Goal: Task Accomplishment & Management: Complete application form

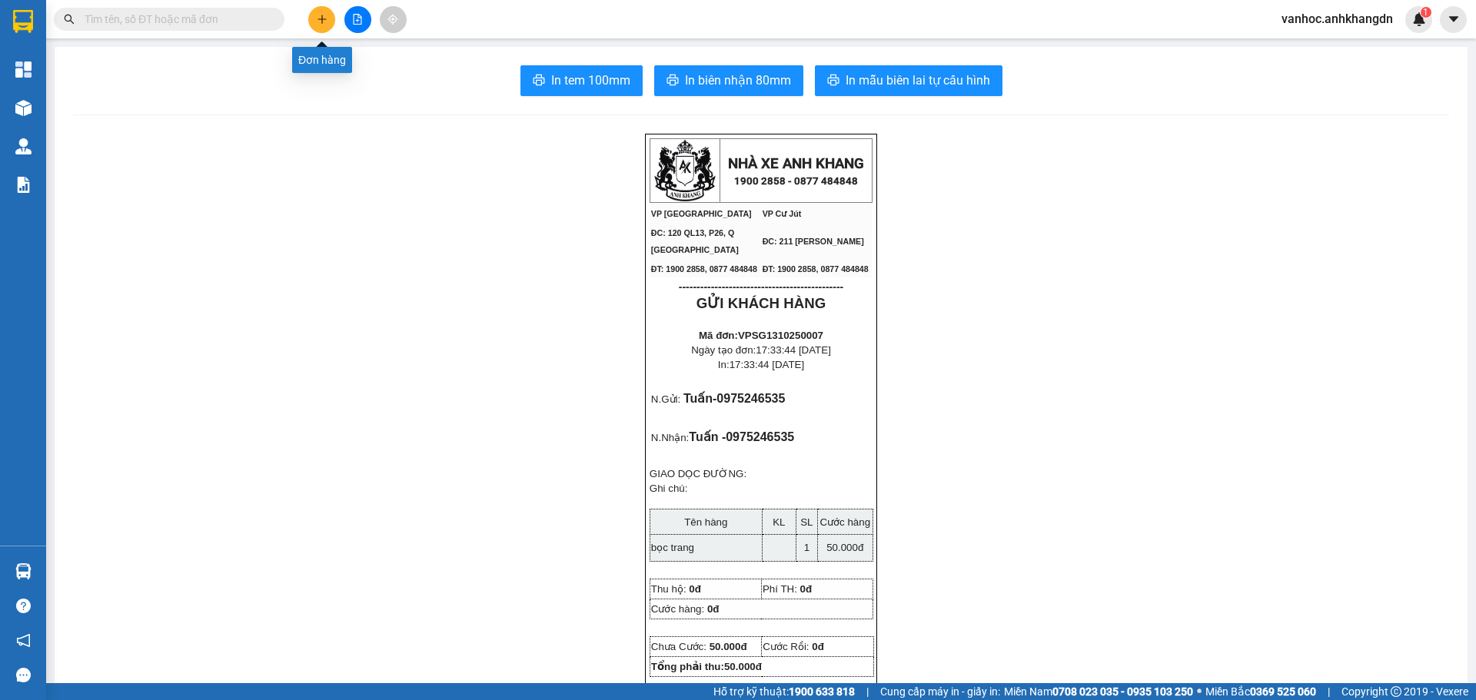
click at [323, 12] on button at bounding box center [321, 19] width 27 height 27
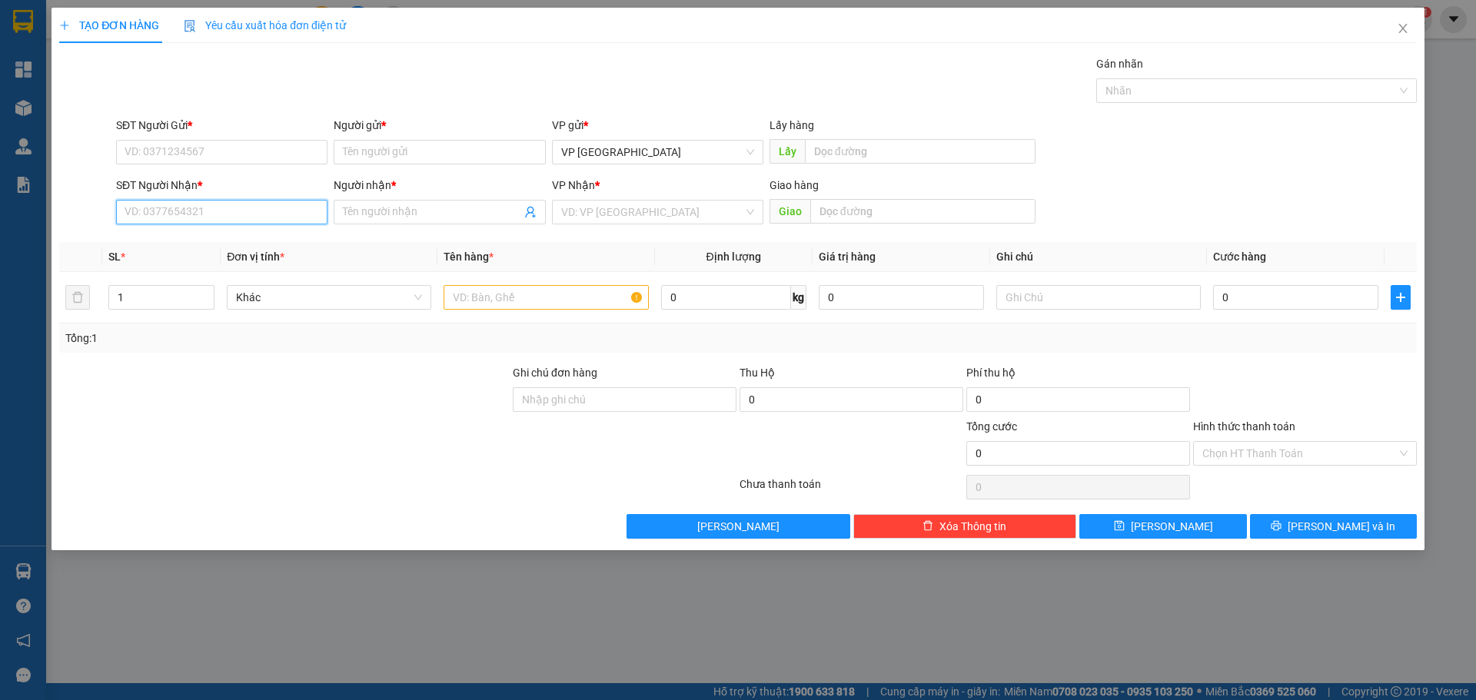
click at [251, 210] on input "SĐT Người Nhận *" at bounding box center [221, 212] width 211 height 25
click at [401, 220] on input "Người nhận *" at bounding box center [432, 212] width 178 height 17
click at [398, 212] on input "tram sp" at bounding box center [432, 212] width 178 height 17
click at [418, 216] on input "tram sp" at bounding box center [432, 212] width 178 height 17
drag, startPoint x: 403, startPoint y: 216, endPoint x: 383, endPoint y: 215, distance: 20.0
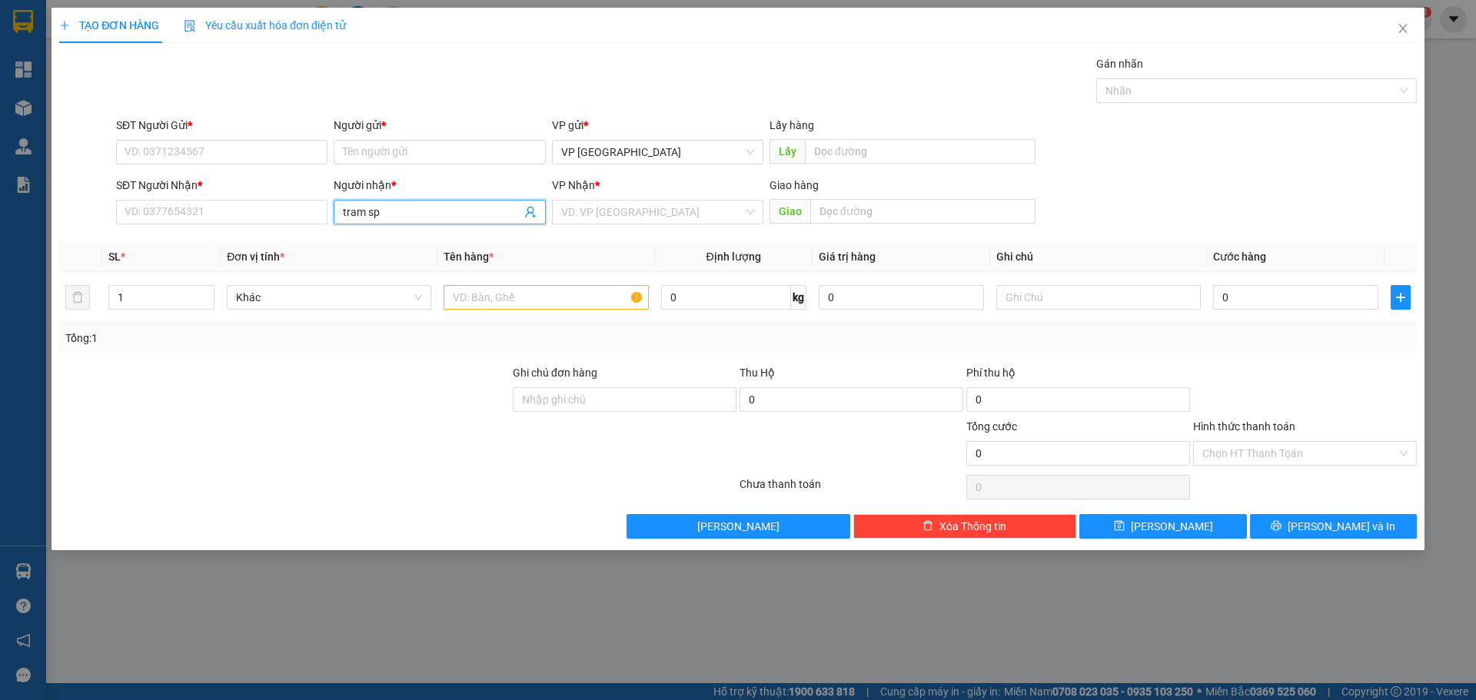
click at [383, 215] on input "tram sp" at bounding box center [432, 212] width 178 height 17
type input "tram sp"
click at [417, 245] on div "trâm sp - 0973408280" at bounding box center [439, 242] width 193 height 17
type input "0973408280"
drag, startPoint x: 397, startPoint y: 200, endPoint x: 287, endPoint y: 208, distance: 110.2
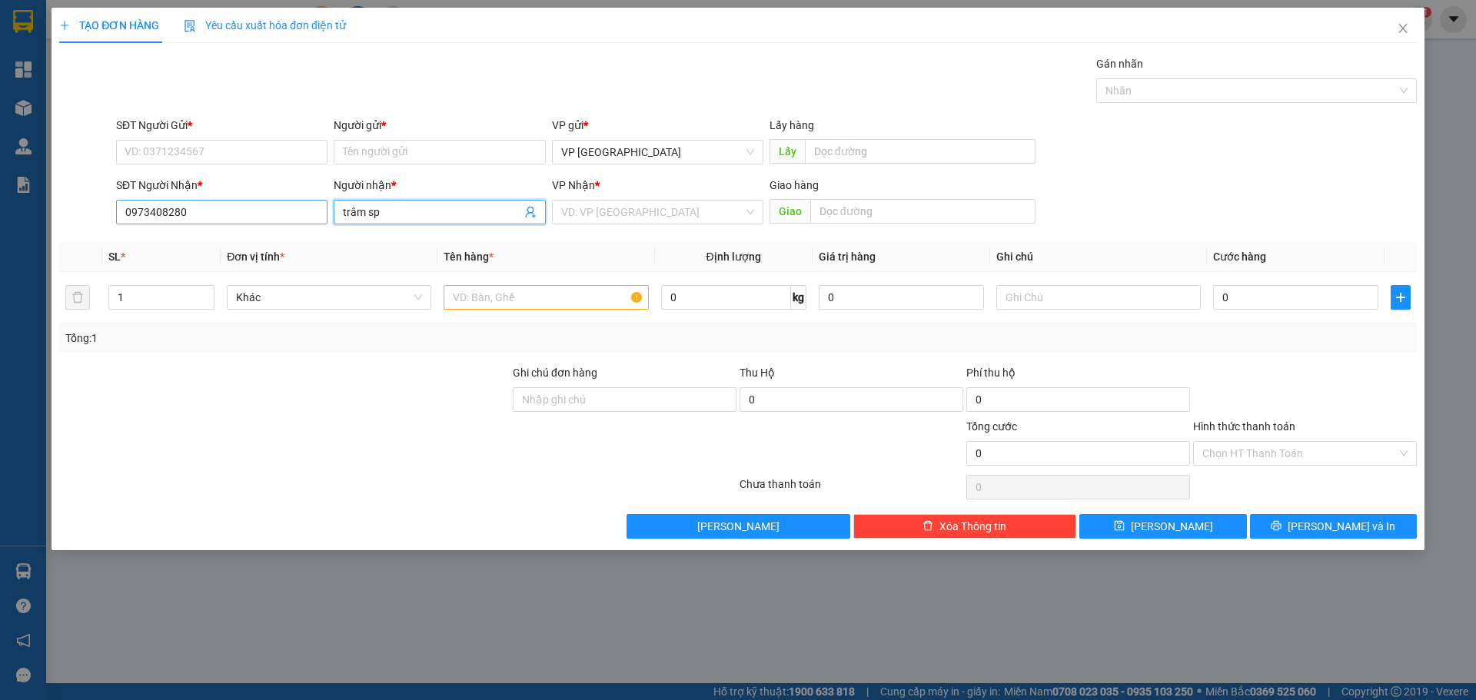
click at [287, 208] on div "SĐT Người Nhận * 0973408280 Người nhận * trâm sp trâm sp VP Nhận * VD: VP Sài G…" at bounding box center [766, 204] width 1306 height 54
drag, startPoint x: 387, startPoint y: 216, endPoint x: 322, endPoint y: 209, distance: 64.9
click at [324, 209] on div "SĐT Người Nhận * 0973408280 Người nhận * trâm sp VP Nhận * VD: VP [GEOGRAPHIC_D…" at bounding box center [766, 204] width 1306 height 54
type input "trâm sp"
click at [401, 154] on input "Người gửi *" at bounding box center [439, 152] width 211 height 25
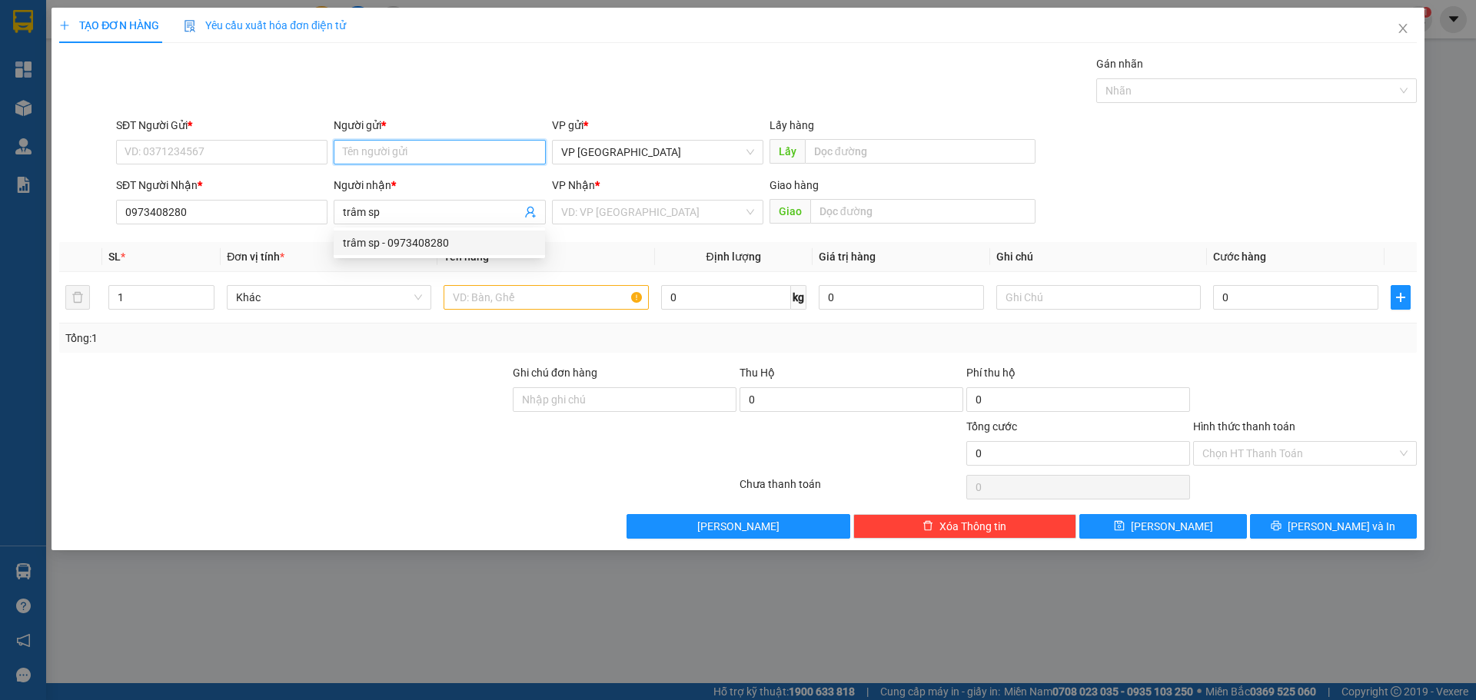
paste input "trâm sp"
type input "trâm sp"
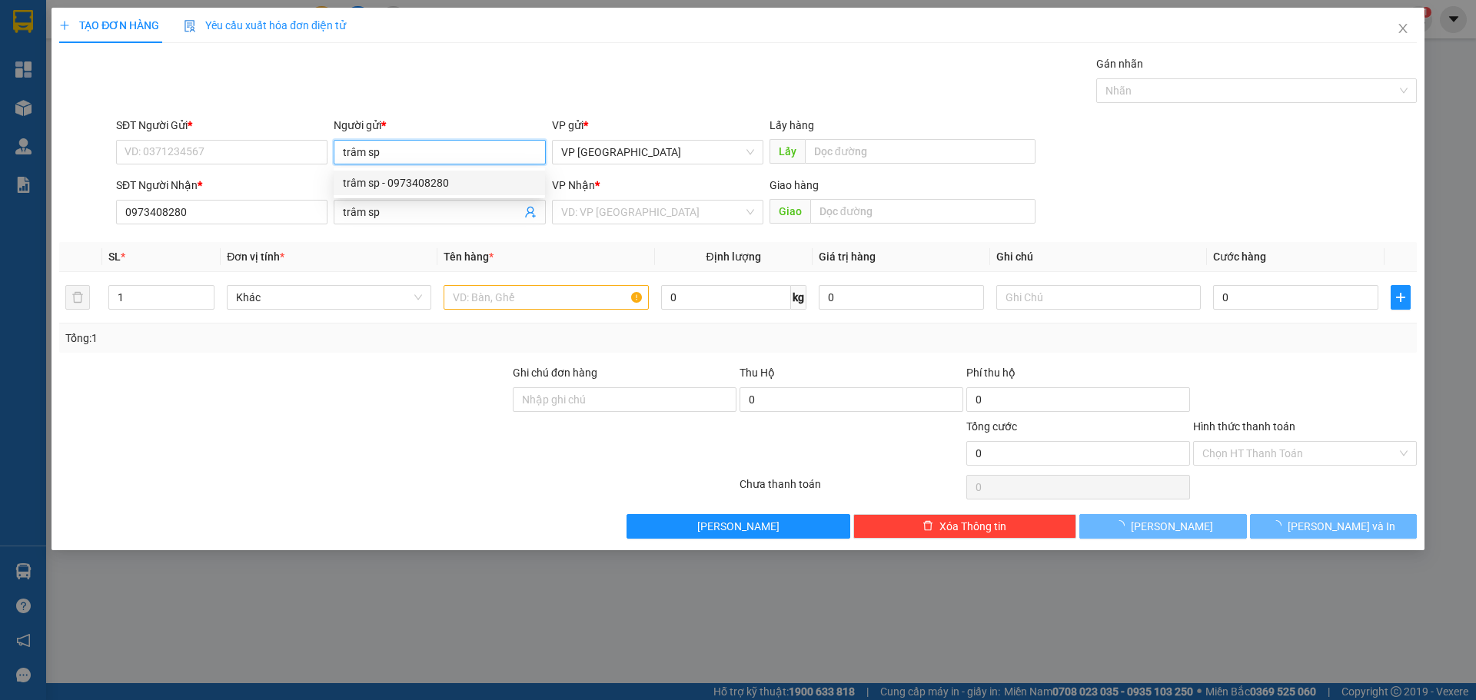
click at [431, 186] on div "trâm sp - 0973408280" at bounding box center [439, 182] width 193 height 17
type input "0973408280"
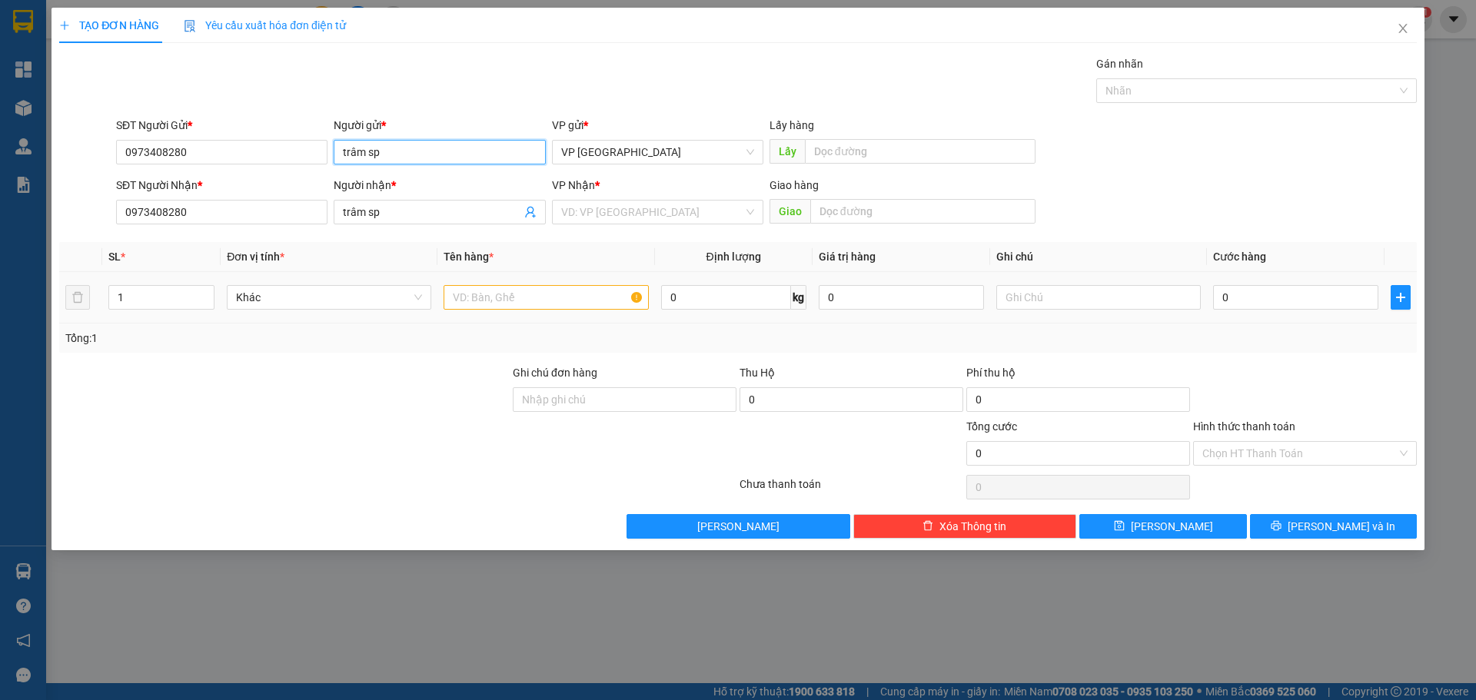
type input "trâm sp"
click at [579, 313] on td at bounding box center [545, 297] width 217 height 51
click at [569, 302] on input "text" at bounding box center [545, 297] width 204 height 25
click at [523, 302] on input "text" at bounding box center [545, 297] width 204 height 25
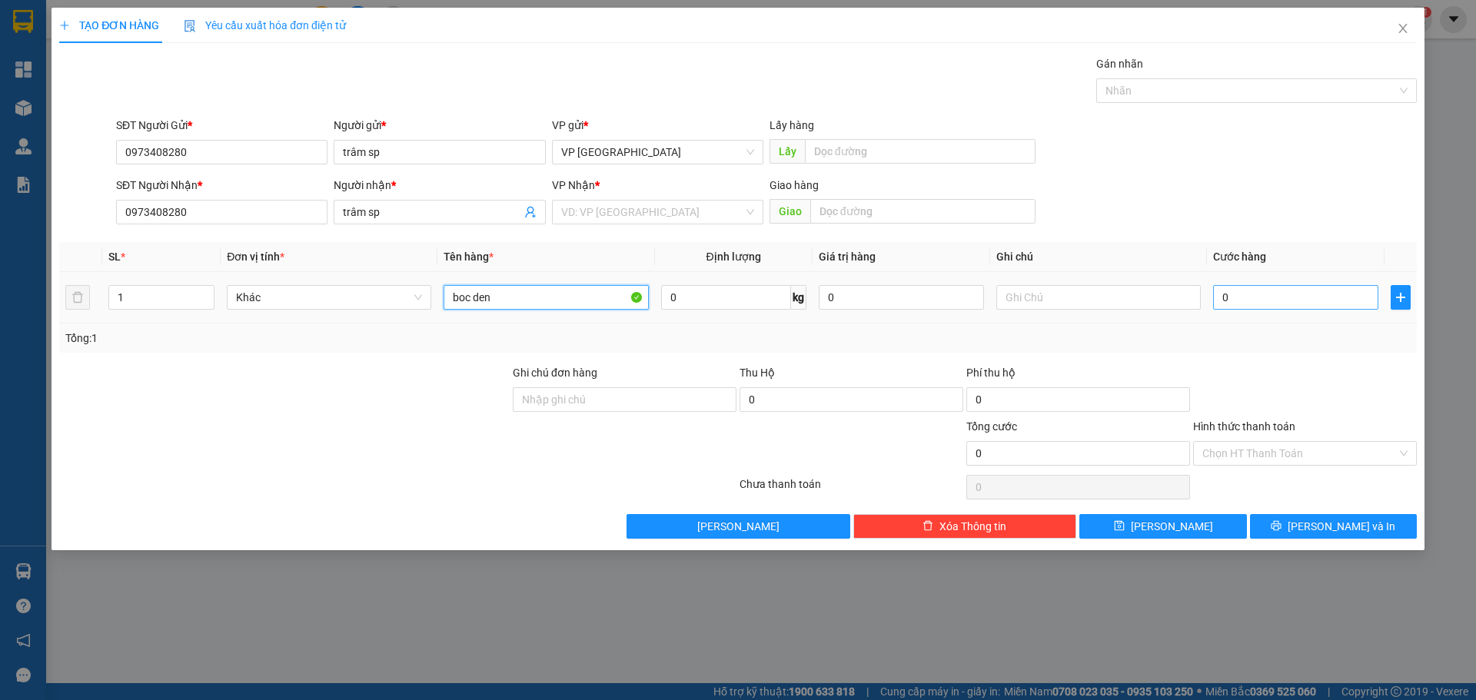
type input "boc den"
click at [1314, 287] on input "0" at bounding box center [1295, 297] width 165 height 25
type input "3"
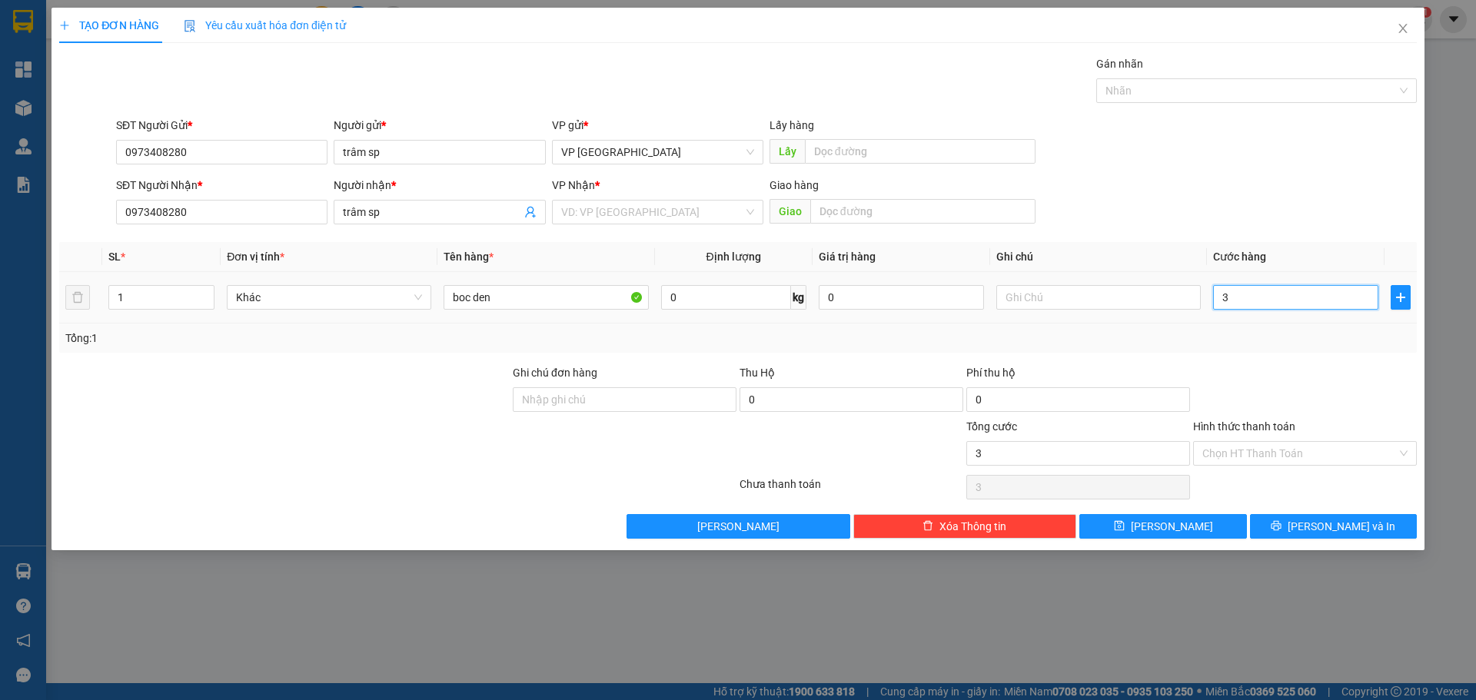
type input "30"
type input "300"
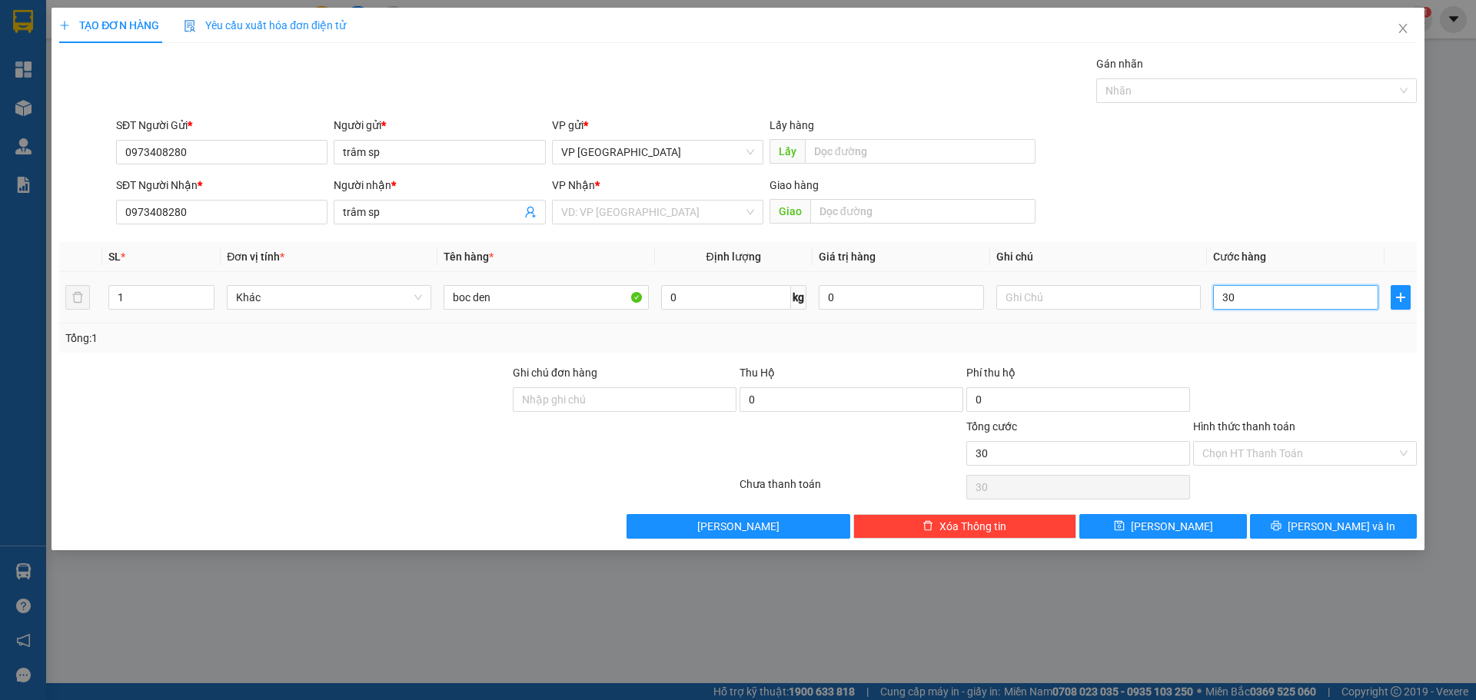
type input "300"
type input "3.000"
type input "30.000"
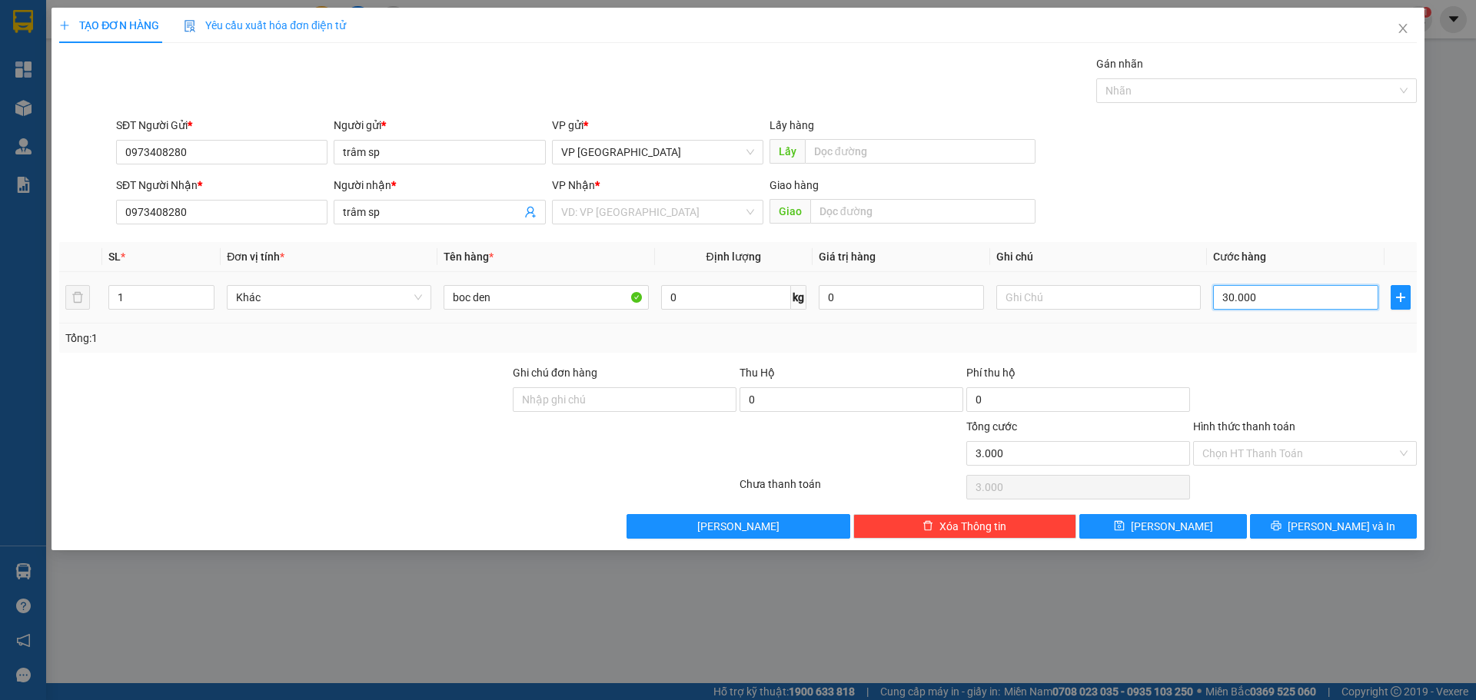
type input "30.000"
click at [1326, 533] on span "[PERSON_NAME] và In" at bounding box center [1341, 526] width 108 height 17
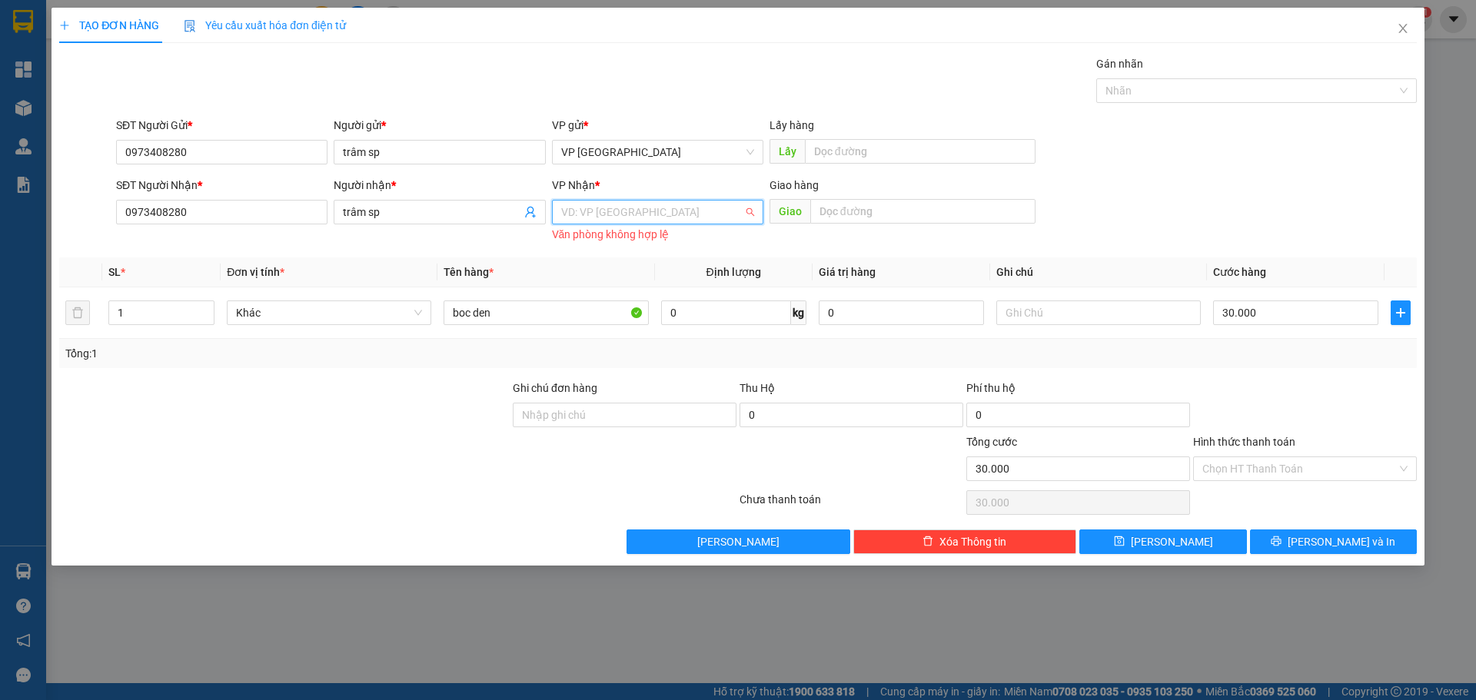
click at [609, 213] on input "search" at bounding box center [652, 212] width 182 height 23
click at [603, 298] on div "VP Cư Jút" at bounding box center [657, 292] width 193 height 17
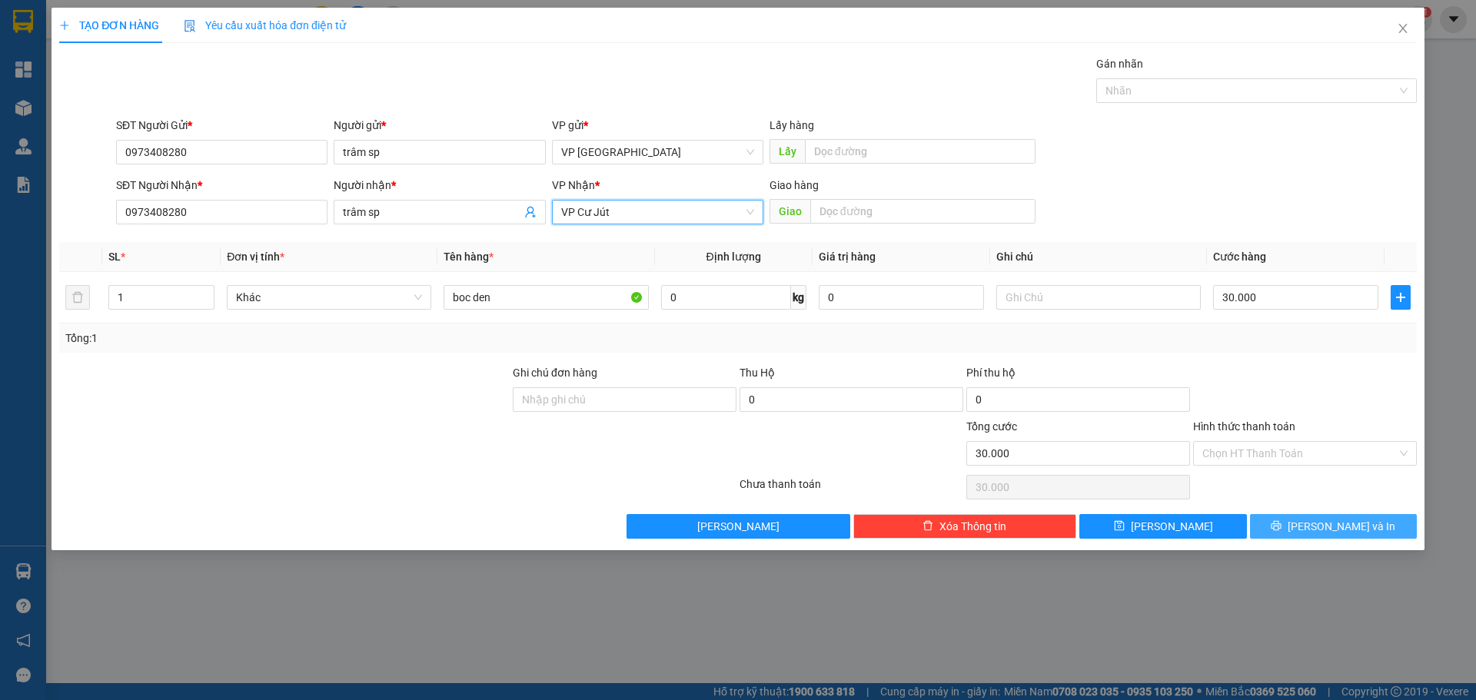
click at [1325, 525] on span "[PERSON_NAME] và In" at bounding box center [1341, 526] width 108 height 17
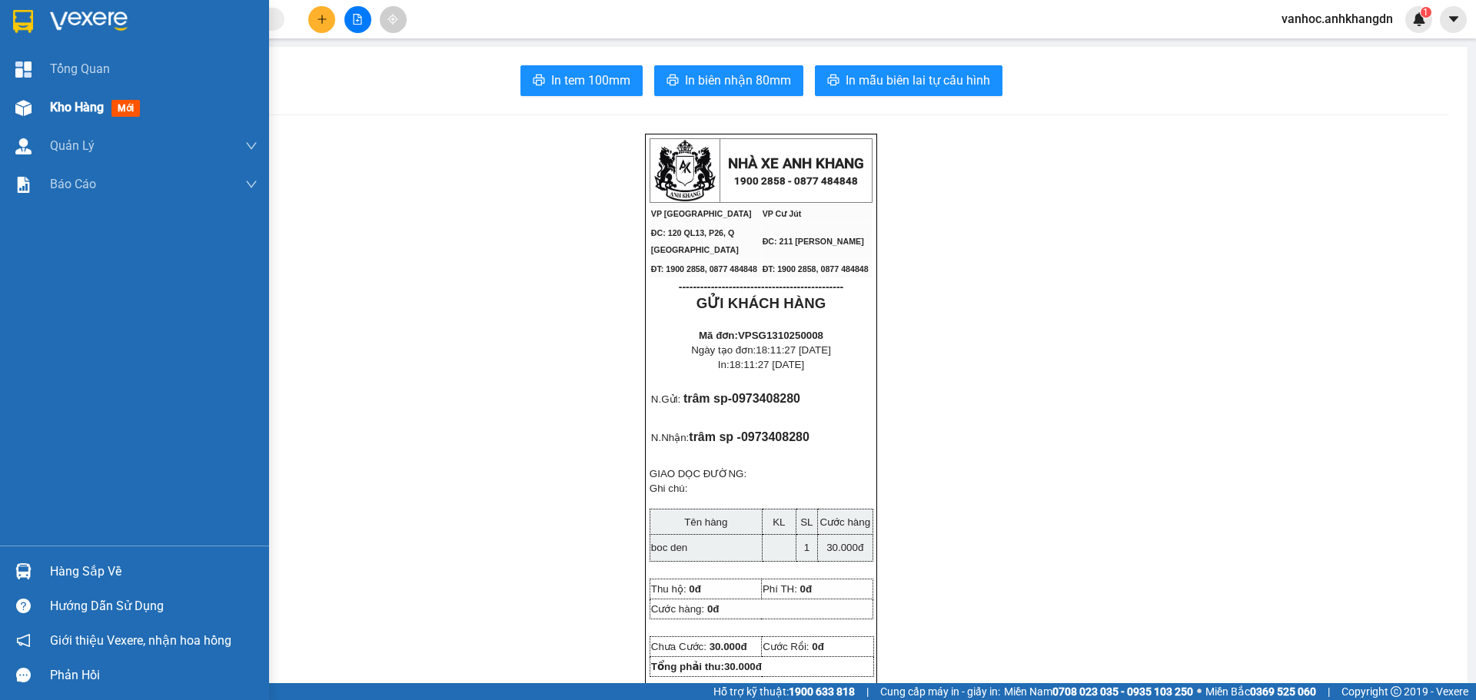
click at [38, 108] on div "Kho hàng mới" at bounding box center [134, 107] width 269 height 38
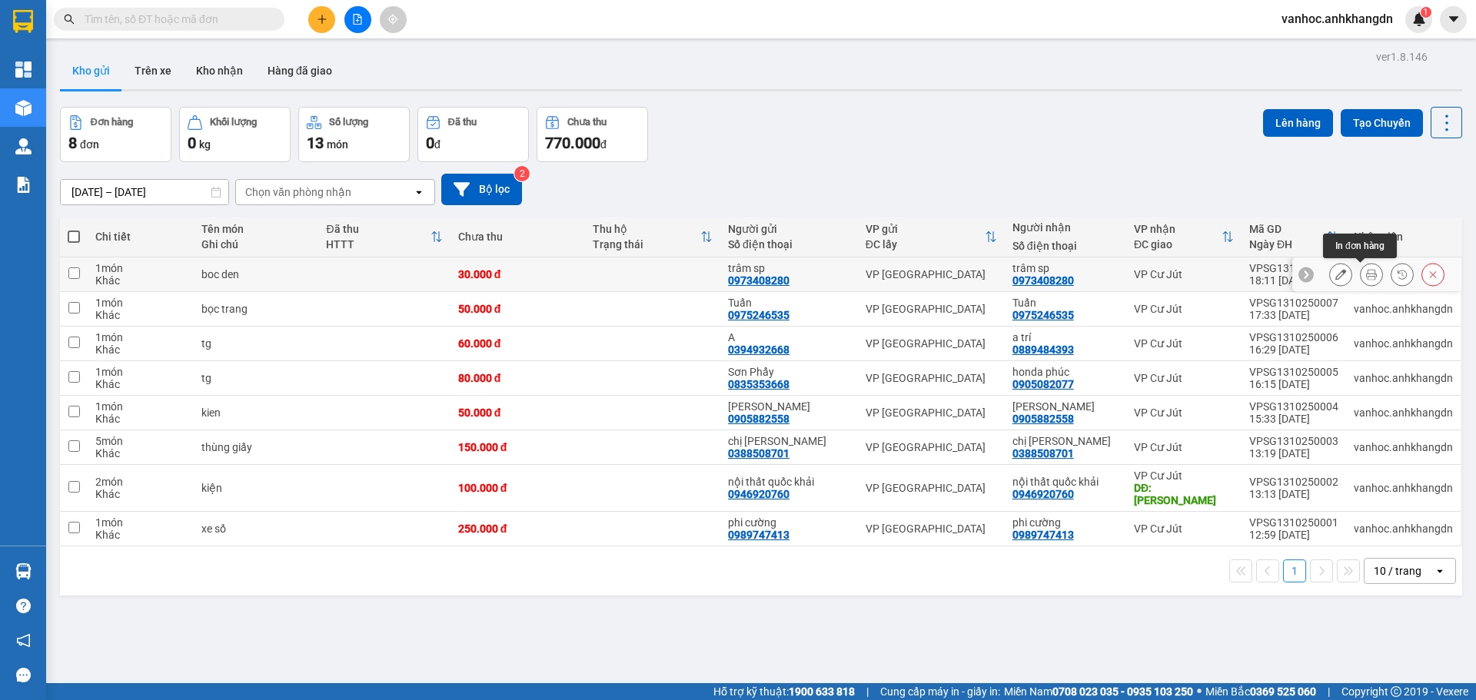
click at [1366, 271] on button at bounding box center [1371, 274] width 22 height 27
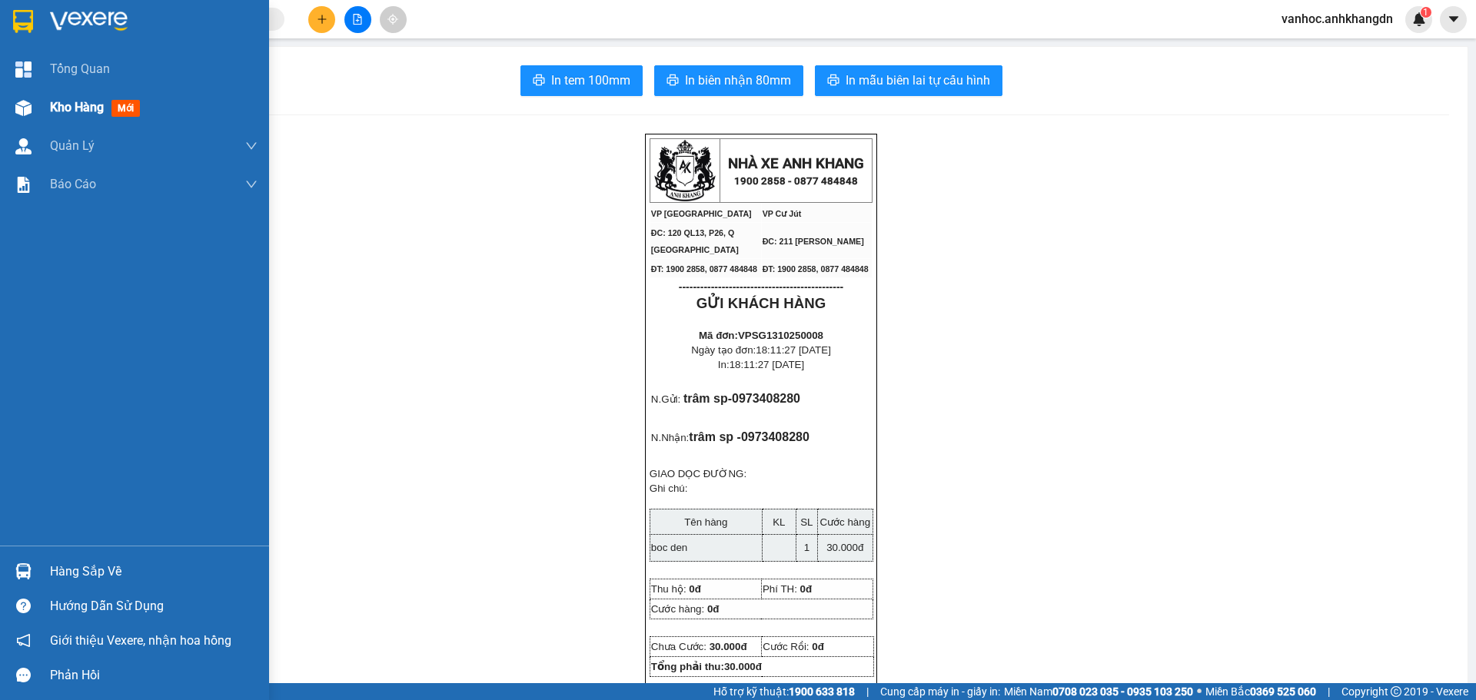
click at [55, 101] on span "Kho hàng" at bounding box center [77, 107] width 54 height 15
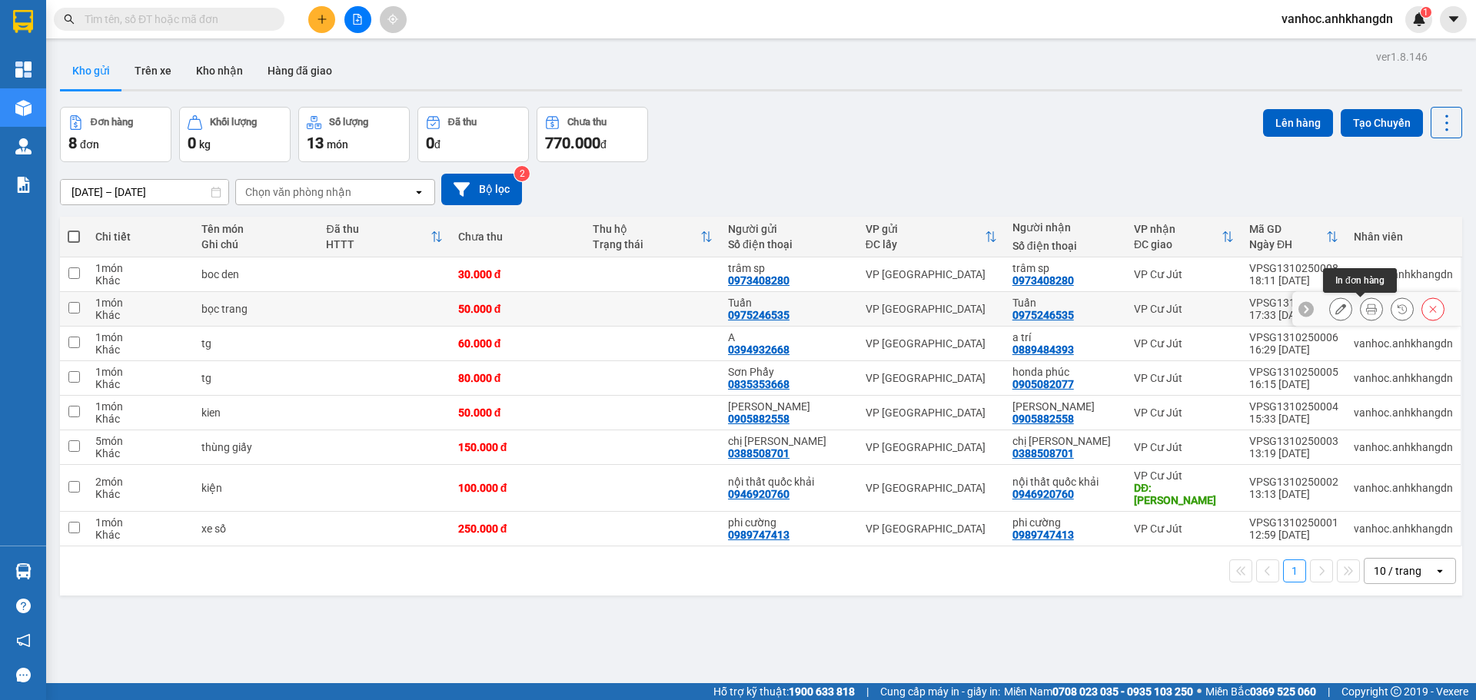
click at [1366, 312] on icon at bounding box center [1371, 309] width 11 height 11
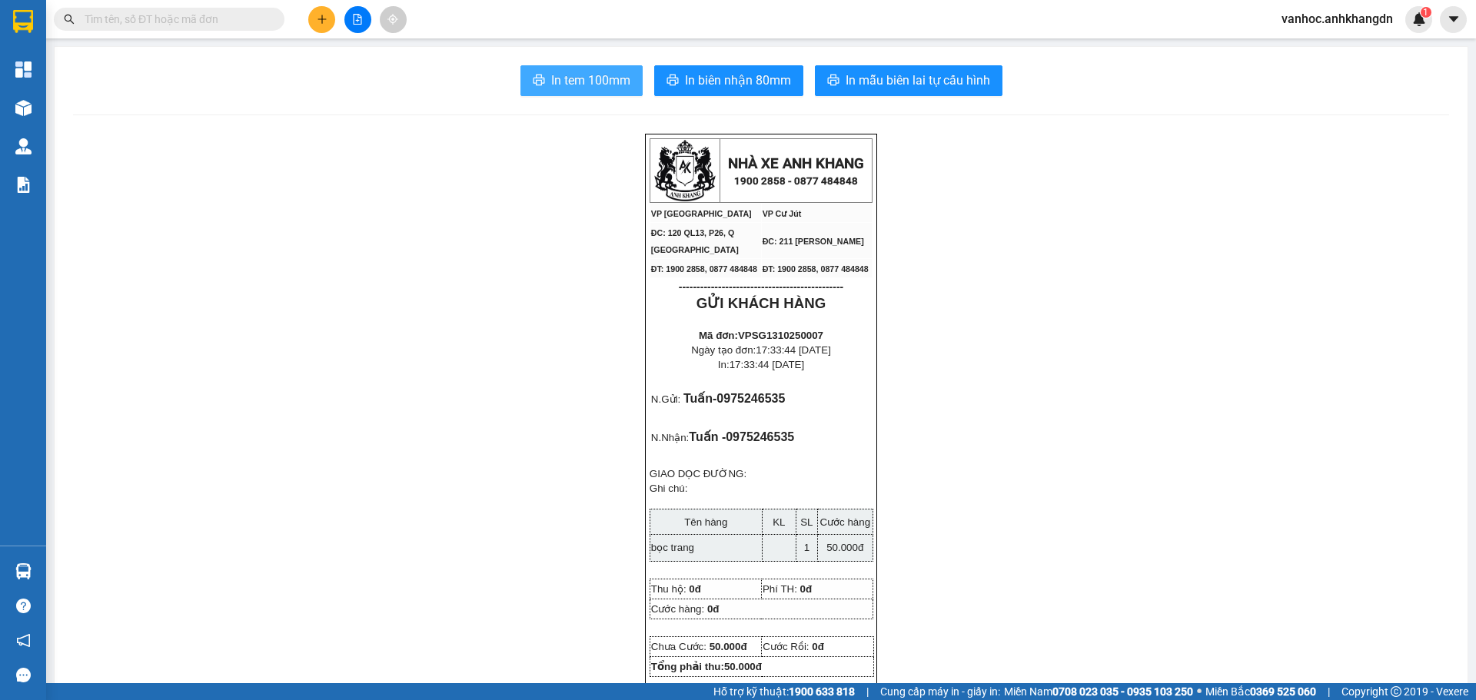
click at [597, 82] on span "In tem 100mm" at bounding box center [590, 80] width 79 height 19
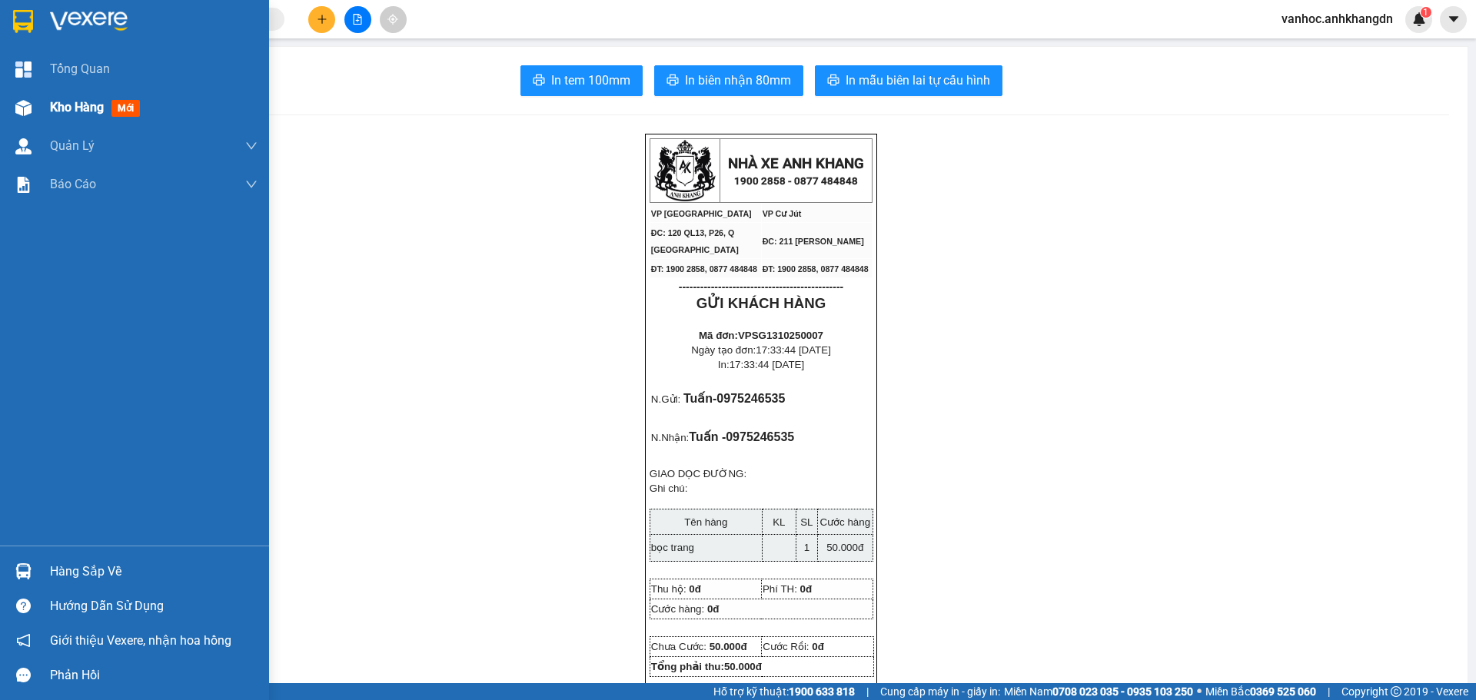
click at [84, 115] on span "Kho hàng" at bounding box center [77, 107] width 54 height 15
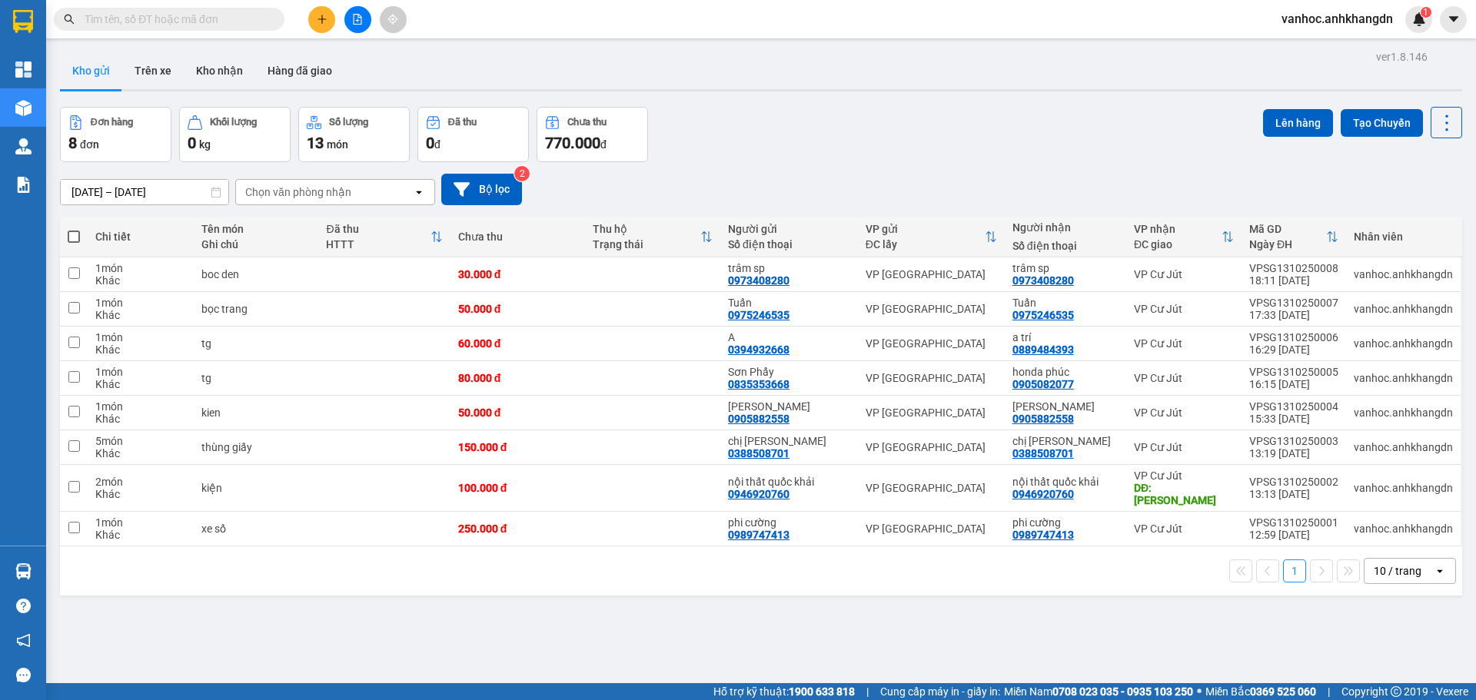
click at [75, 234] on span at bounding box center [74, 237] width 12 height 12
click at [74, 229] on input "checkbox" at bounding box center [74, 229] width 0 height 0
checkbox input "true"
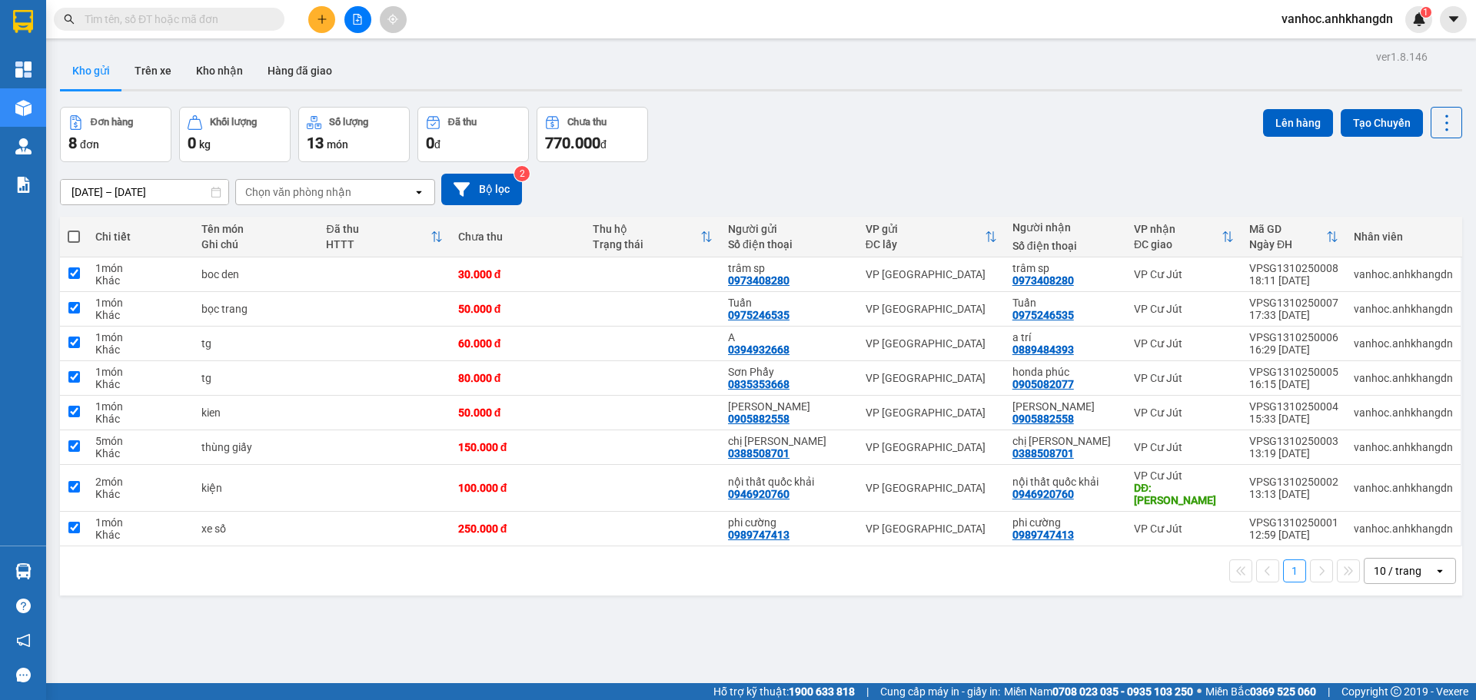
checkbox input "true"
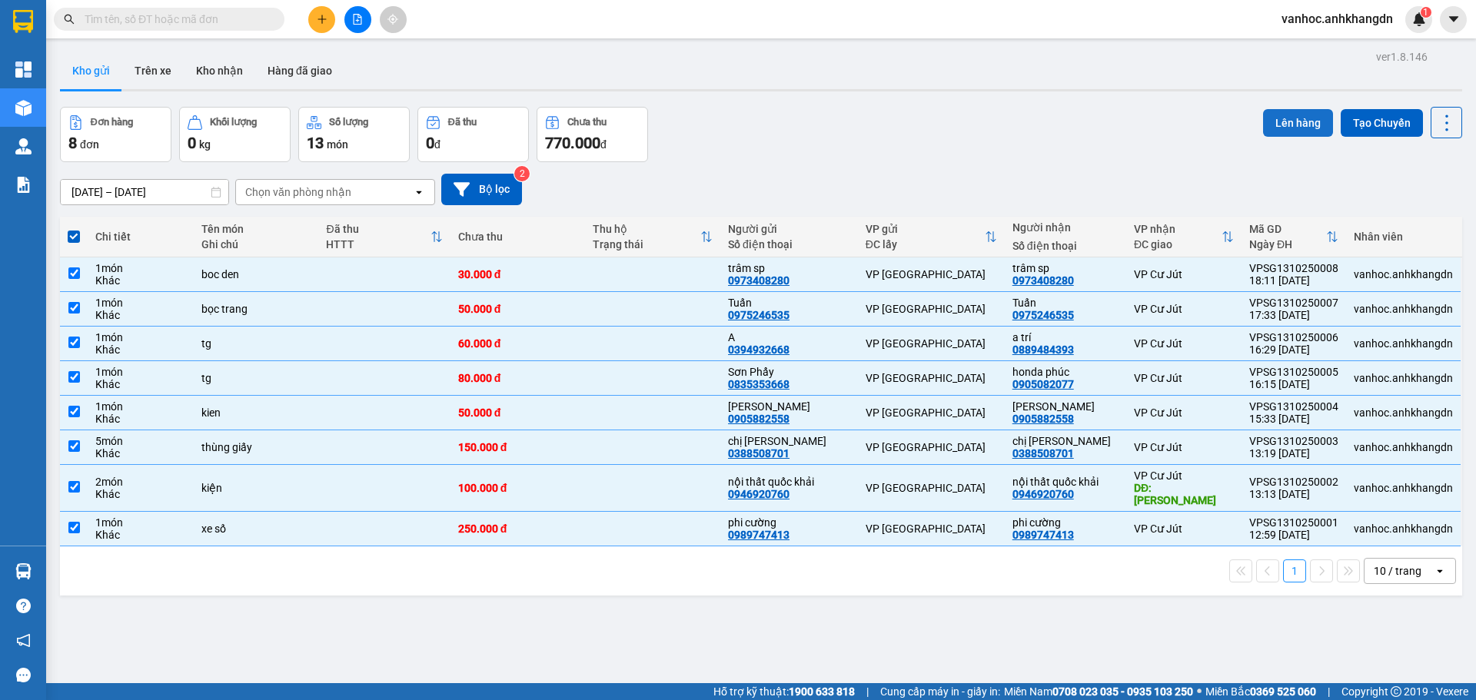
click at [1267, 116] on button "Lên hàng" at bounding box center [1298, 123] width 70 height 28
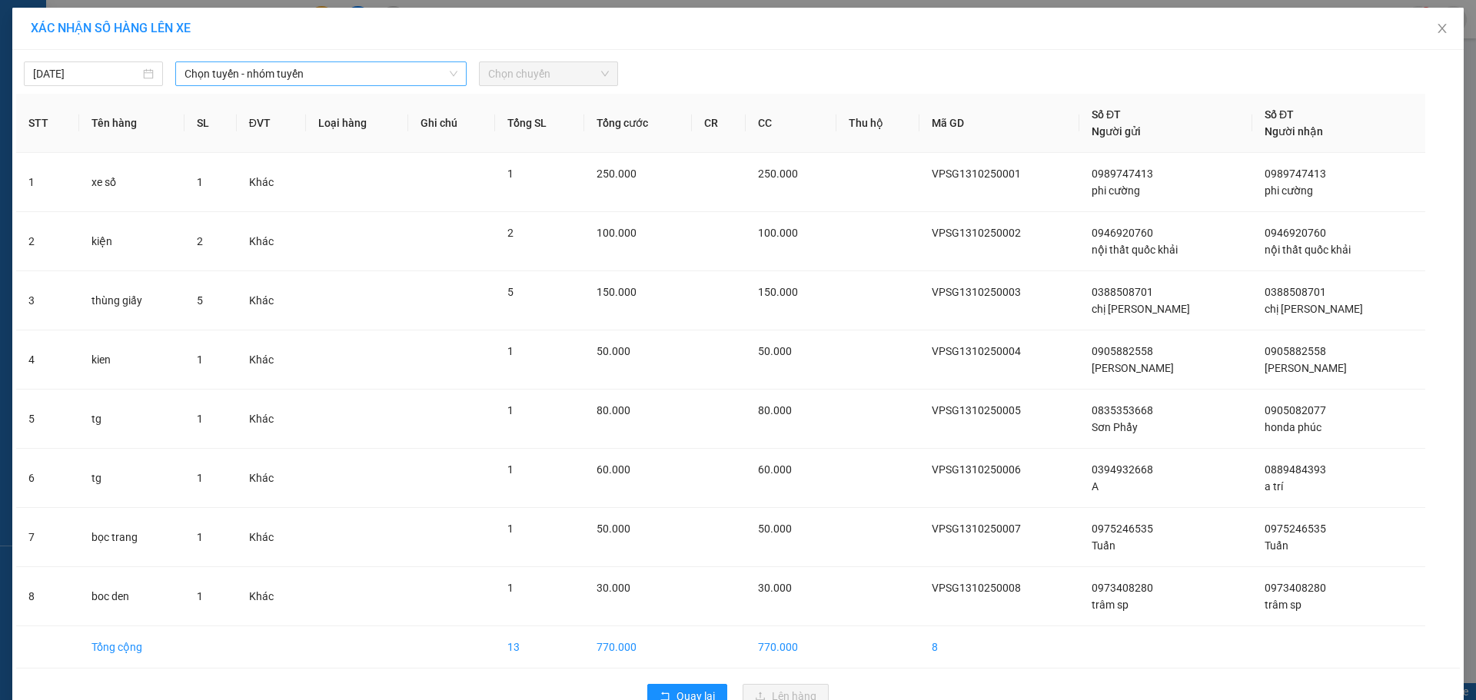
click at [395, 80] on span "Chọn tuyến - nhóm tuyến" at bounding box center [320, 73] width 273 height 23
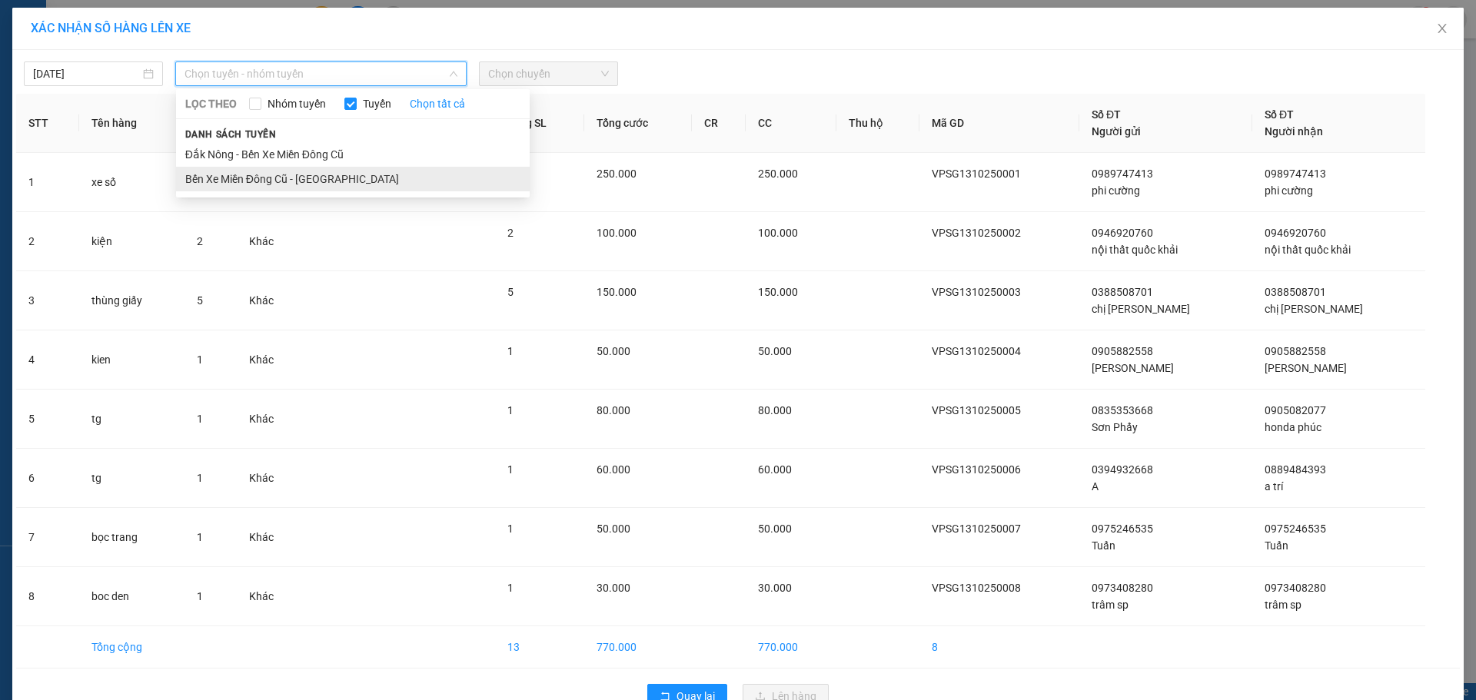
click at [294, 178] on li "Bến Xe Miền Đông Cũ - [GEOGRAPHIC_DATA]" at bounding box center [353, 179] width 354 height 25
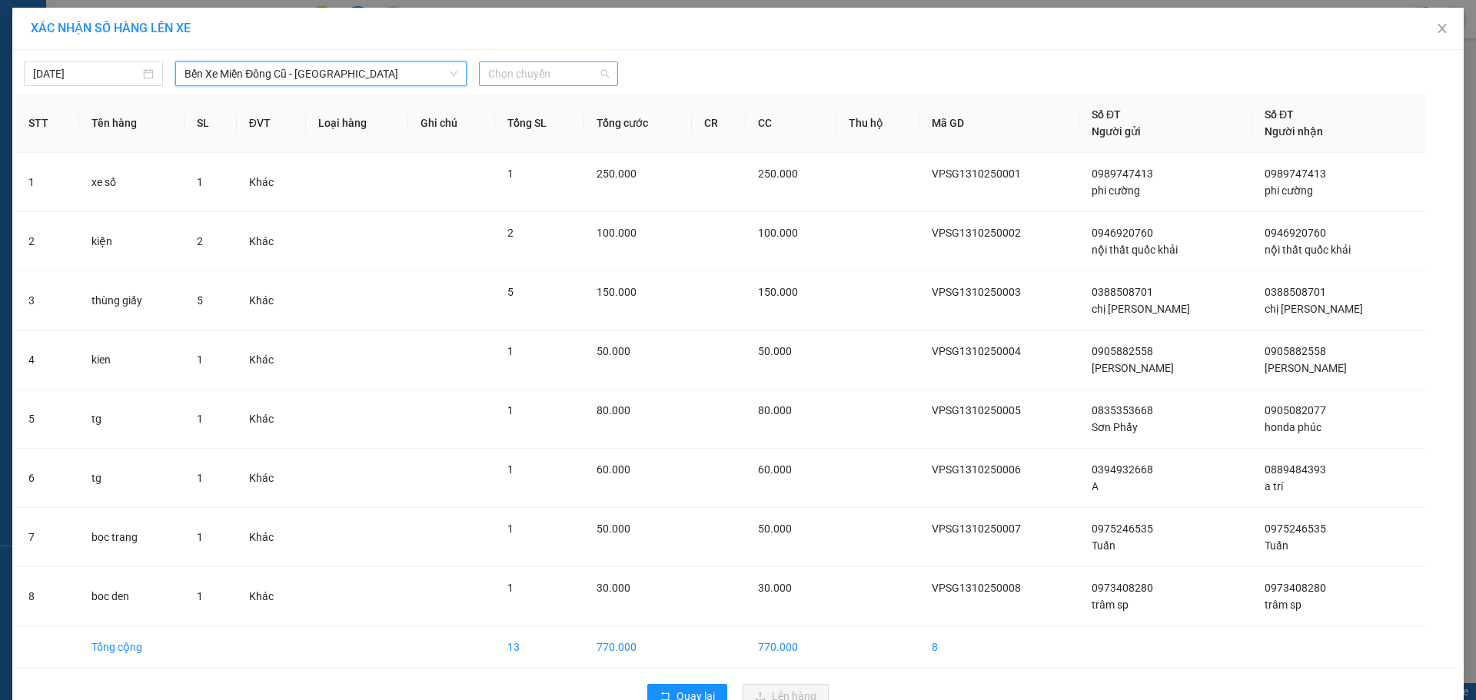
click at [518, 65] on span "Chọn chuyến" at bounding box center [548, 73] width 121 height 23
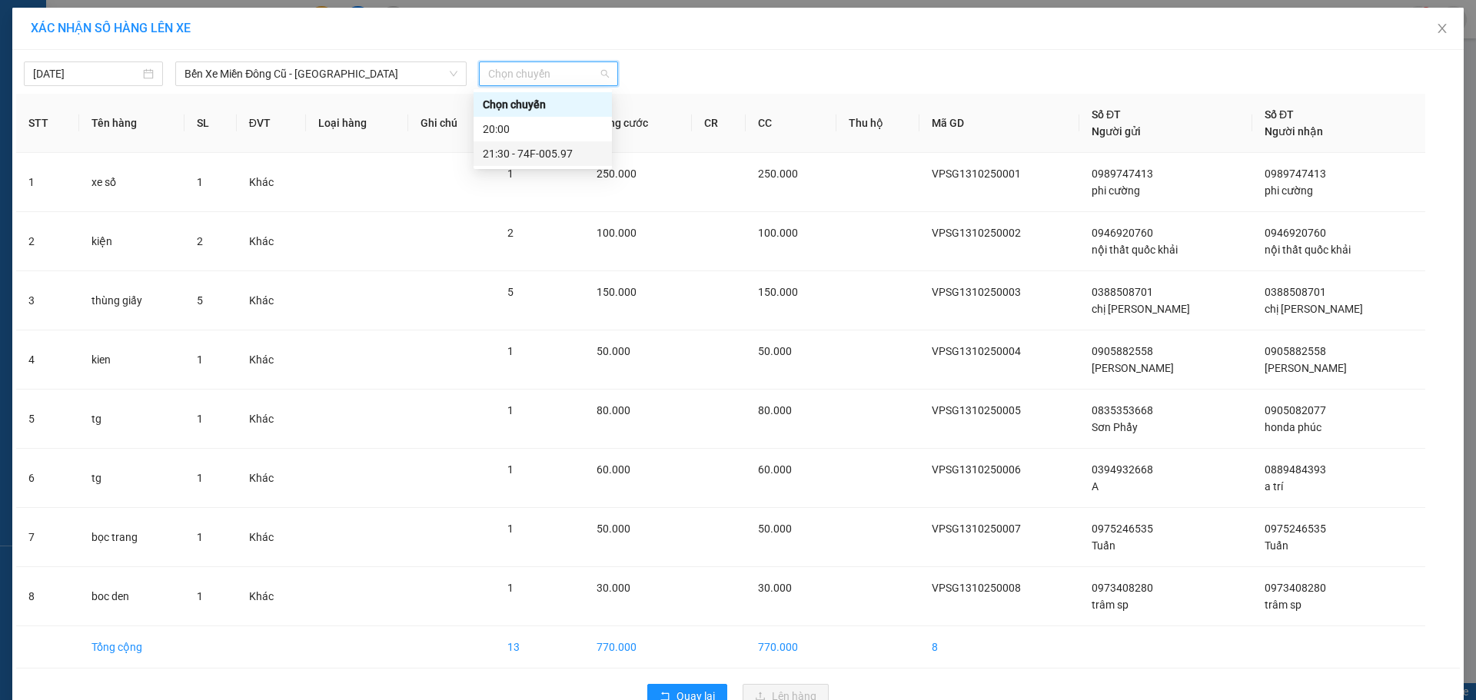
click at [532, 148] on div "21:30 - 74F-005.97" at bounding box center [543, 153] width 120 height 17
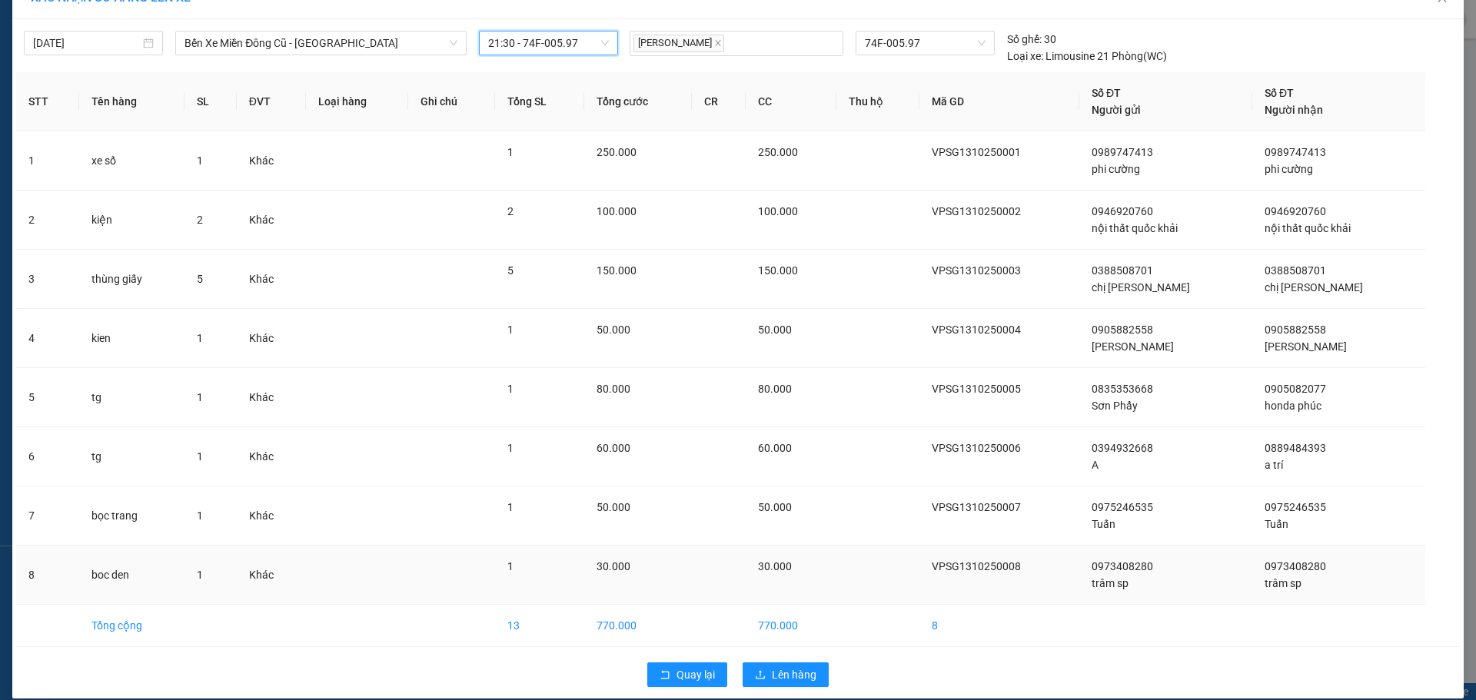
scroll to position [48, 0]
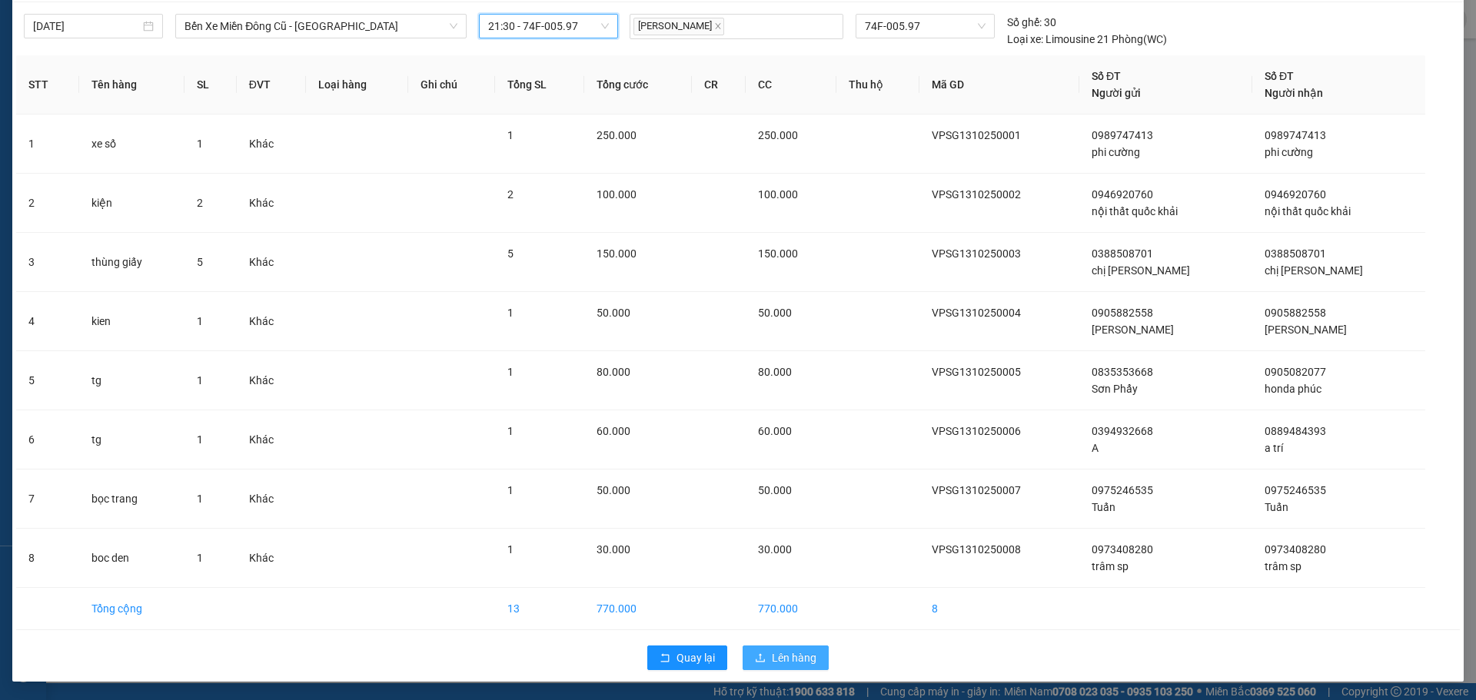
click at [772, 661] on span "Lên hàng" at bounding box center [794, 657] width 45 height 17
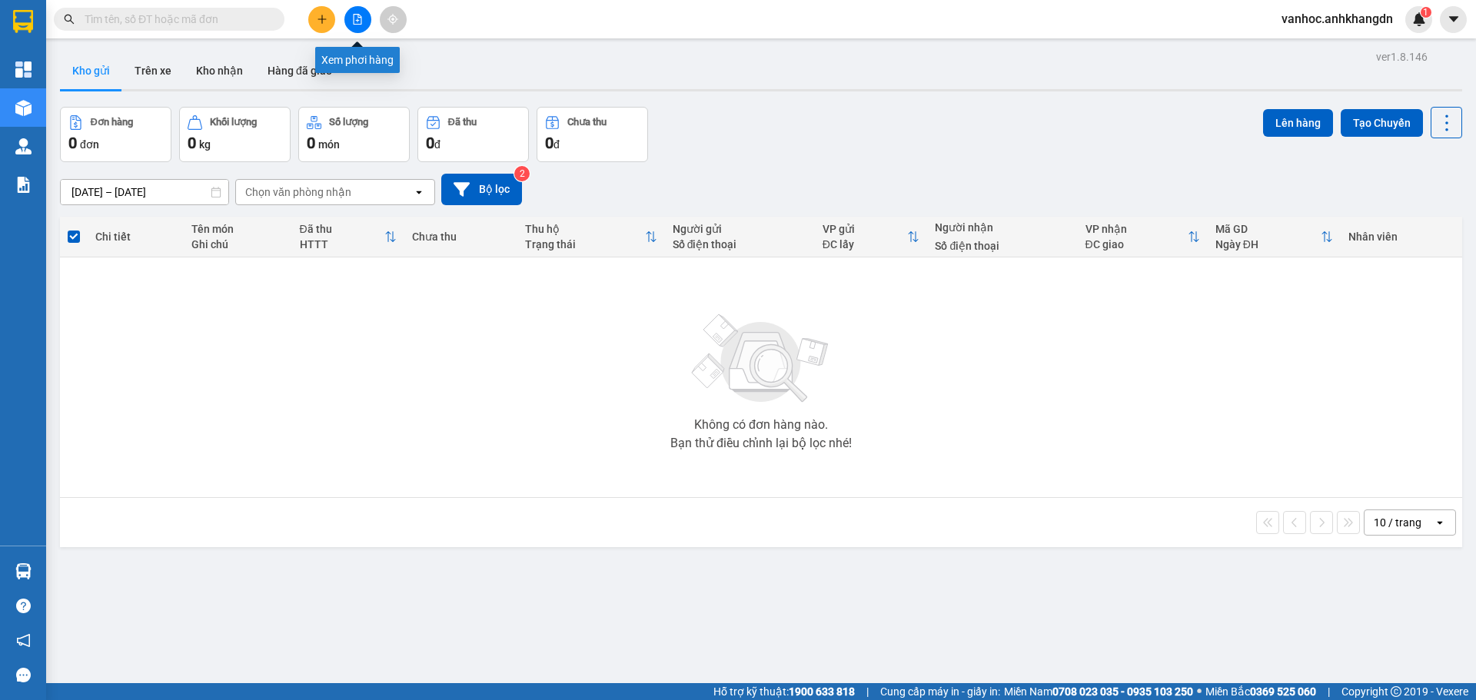
click at [355, 12] on button at bounding box center [357, 19] width 27 height 27
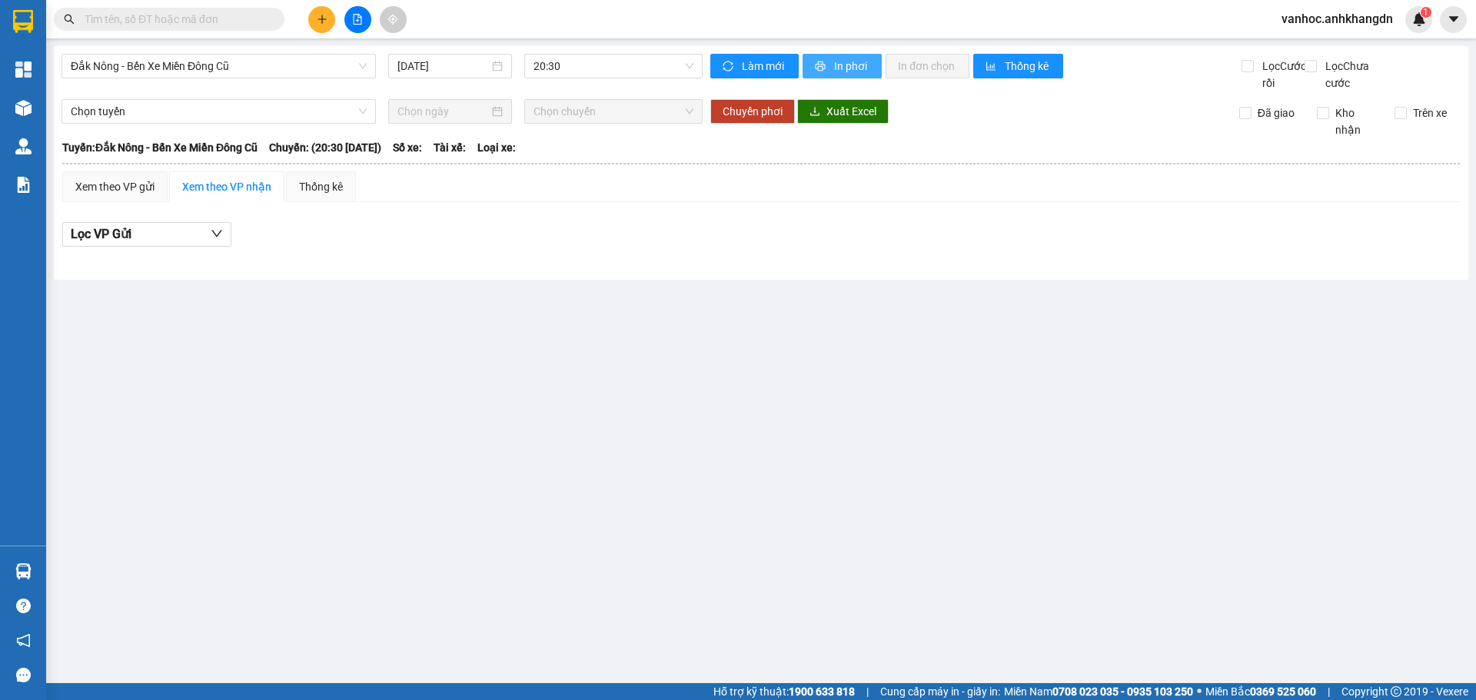
click at [852, 75] on button "In phơi" at bounding box center [841, 66] width 79 height 25
click at [261, 58] on span "Đắk Nông - Bến Xe Miền Đông Cũ" at bounding box center [219, 66] width 296 height 23
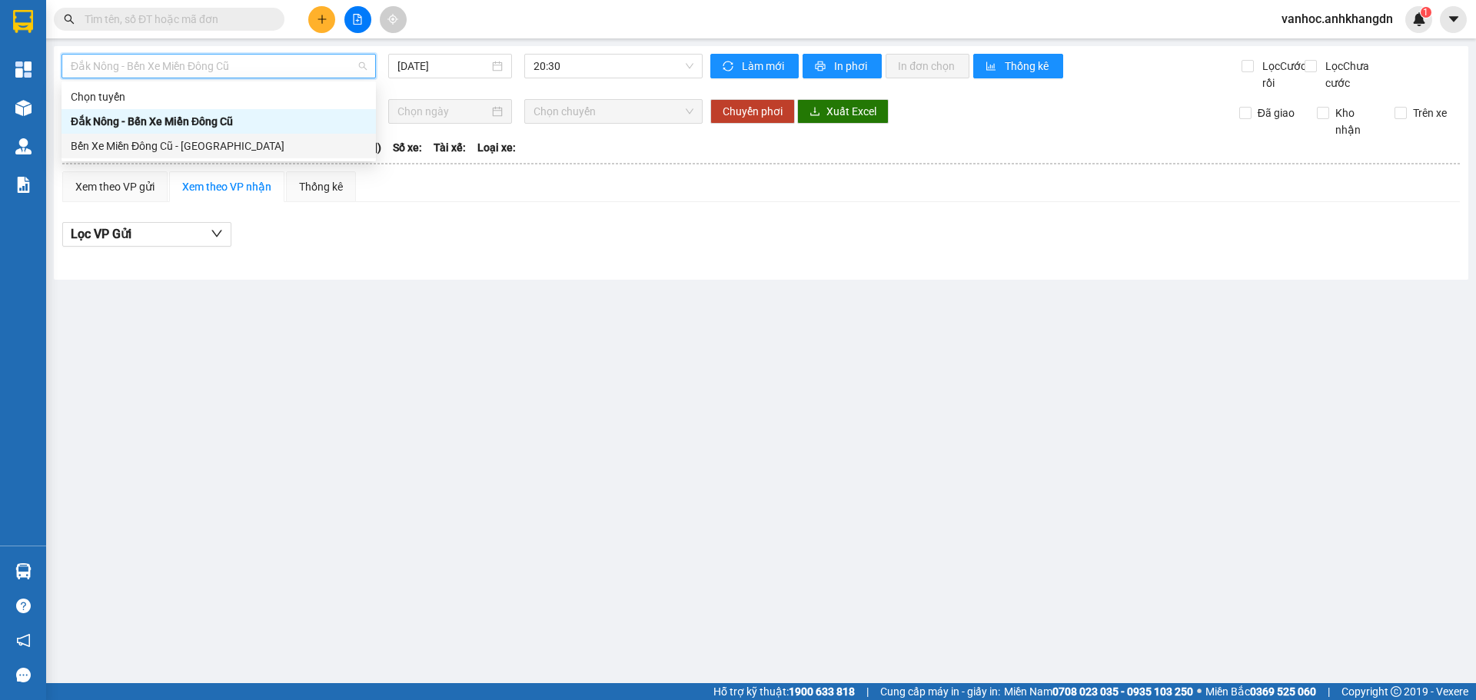
click at [224, 148] on div "Bến Xe Miền Đông Cũ - [GEOGRAPHIC_DATA]" at bounding box center [219, 146] width 296 height 17
type input "[DATE]"
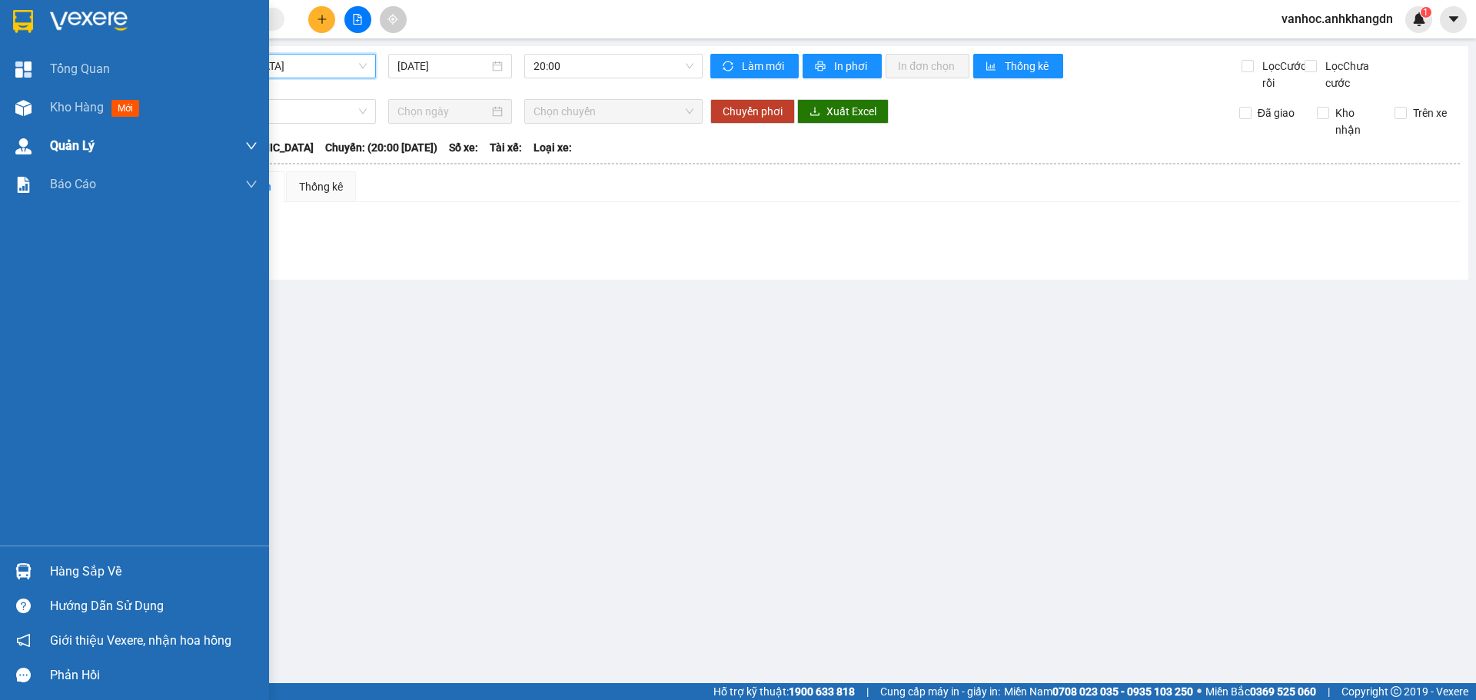
drag, startPoint x: 84, startPoint y: 111, endPoint x: 158, endPoint y: 130, distance: 77.0
click at [85, 111] on span "Kho hàng" at bounding box center [77, 107] width 54 height 15
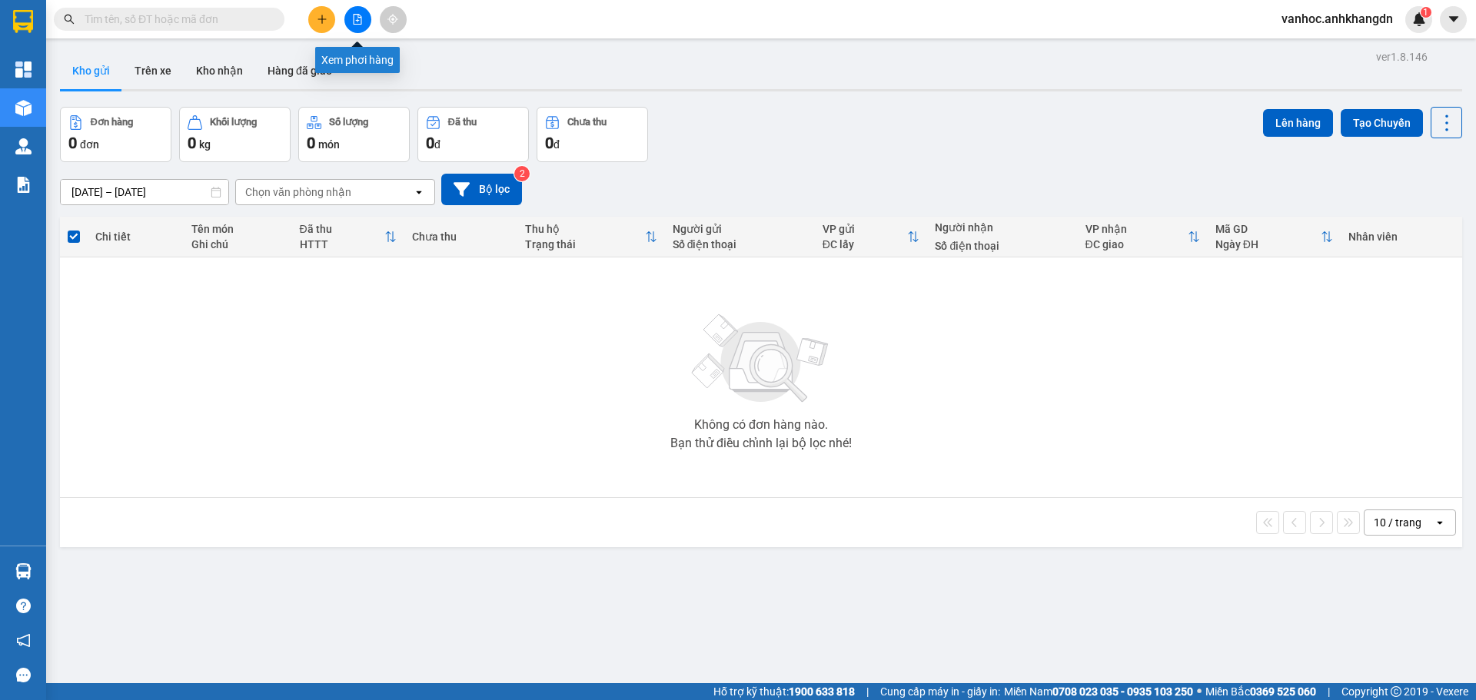
click at [356, 23] on icon "file-add" at bounding box center [357, 19] width 11 height 11
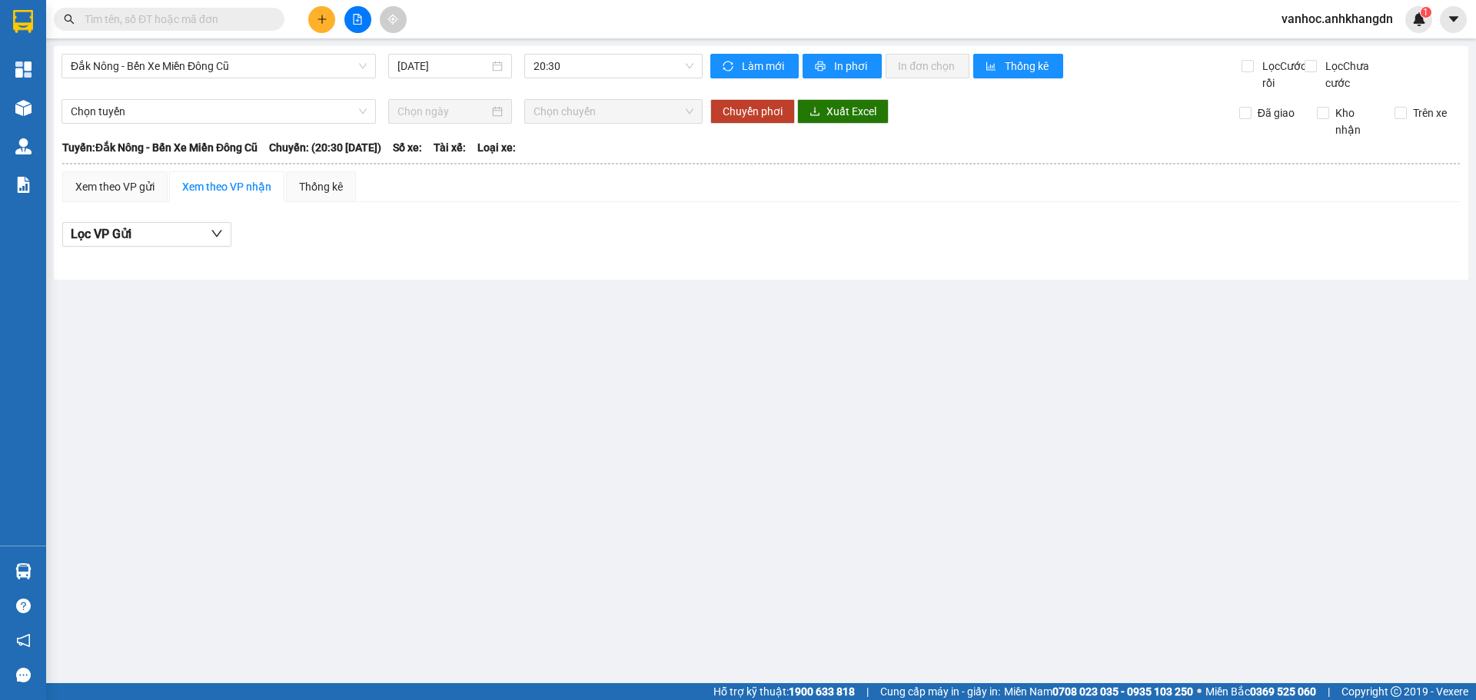
drag, startPoint x: 342, startPoint y: 60, endPoint x: 320, endPoint y: 79, distance: 28.8
click at [341, 60] on span "Đắk Nông - Bến Xe Miền Đông Cũ" at bounding box center [219, 66] width 296 height 23
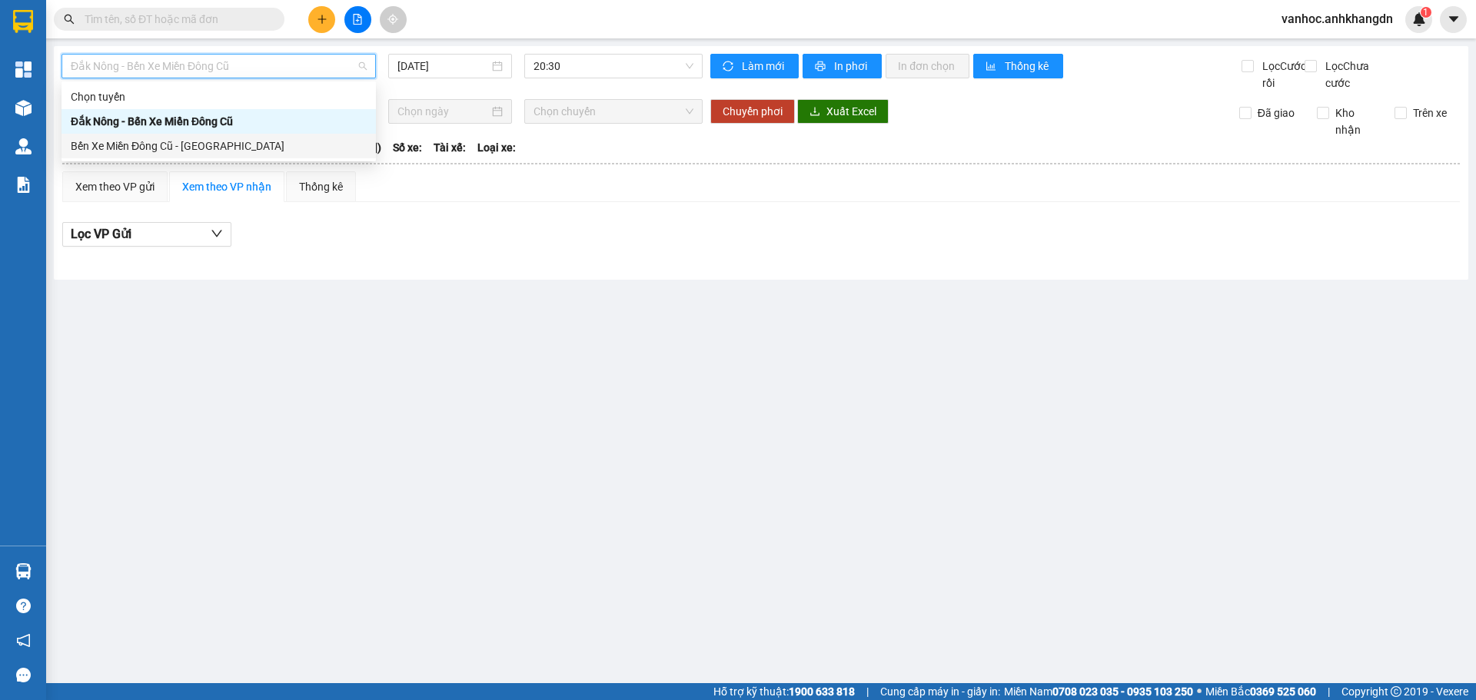
click at [201, 144] on div "Bến Xe Miền Đông Cũ - [GEOGRAPHIC_DATA]" at bounding box center [219, 146] width 296 height 17
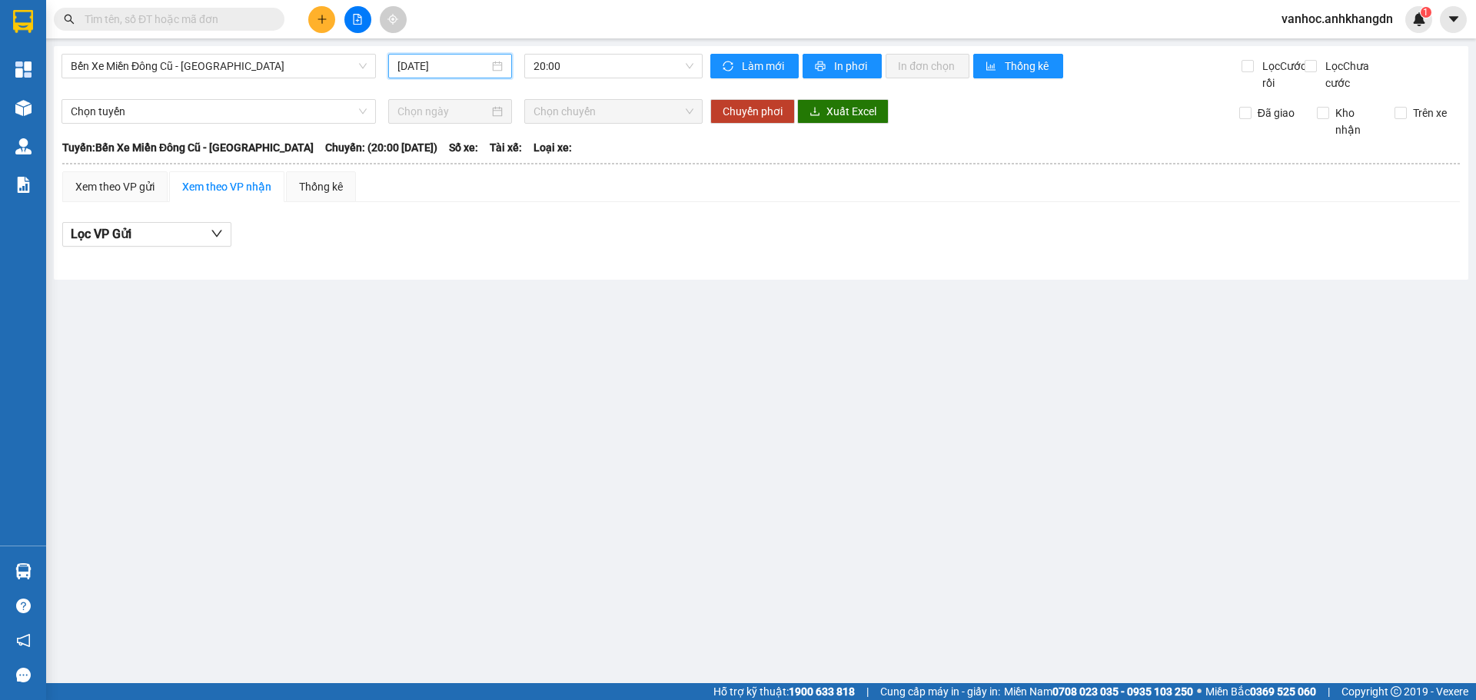
click at [453, 65] on input "[DATE]" at bounding box center [442, 66] width 91 height 17
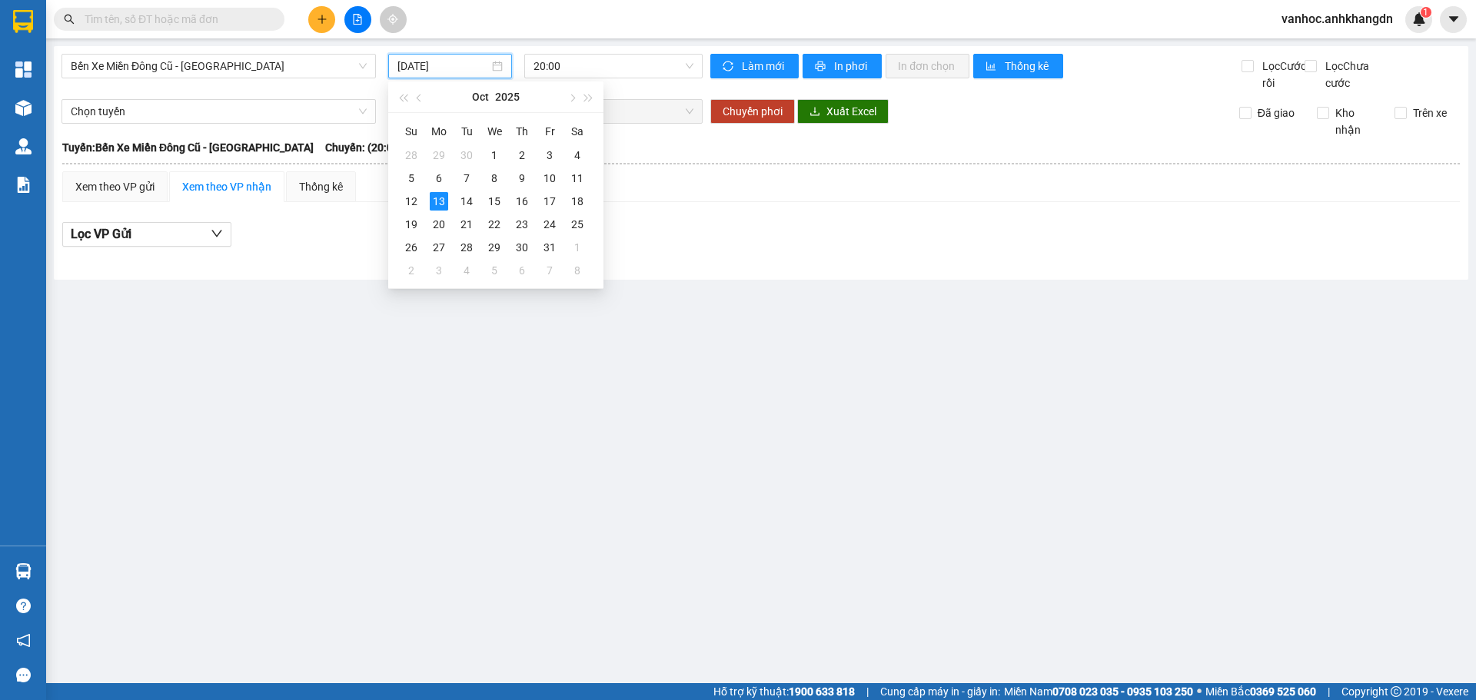
type input "[DATE]"
click at [578, 65] on span "20:00" at bounding box center [613, 66] width 160 height 23
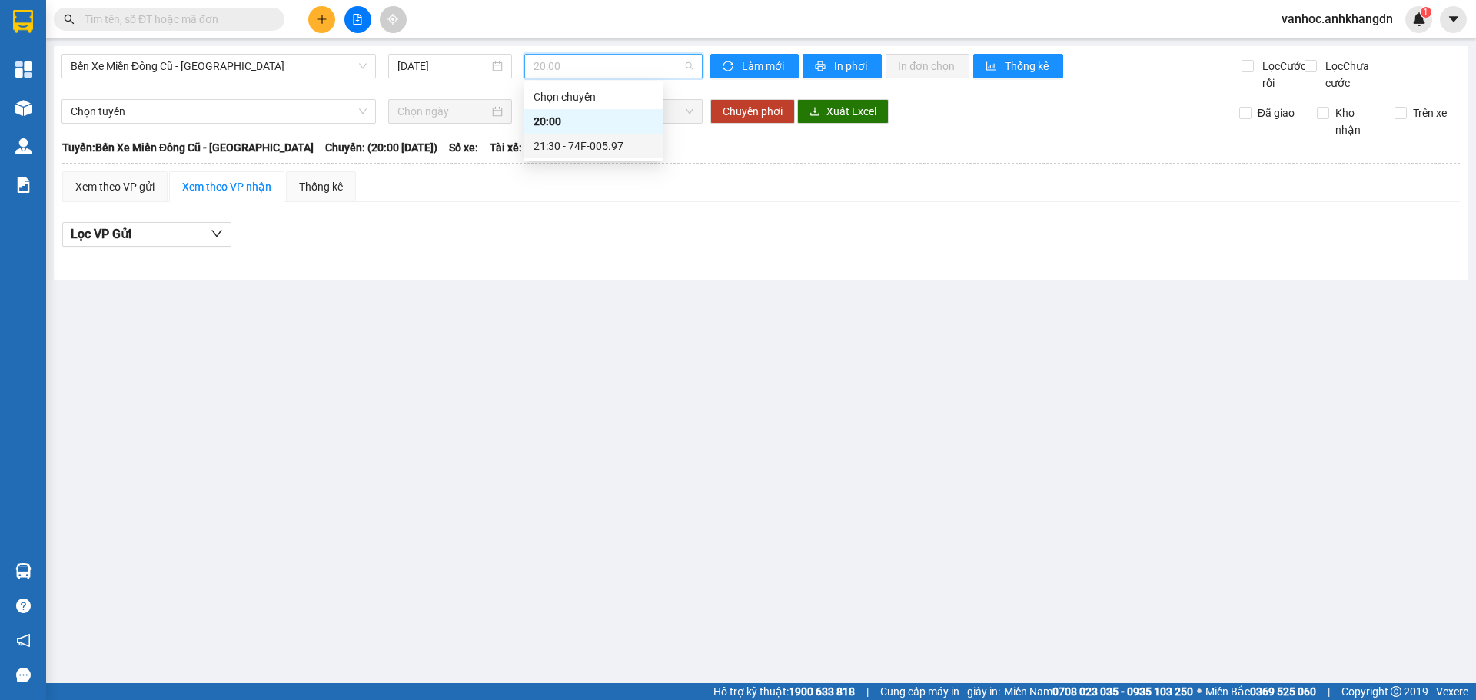
click at [593, 151] on div "21:30 - 74F-005.97" at bounding box center [593, 146] width 120 height 17
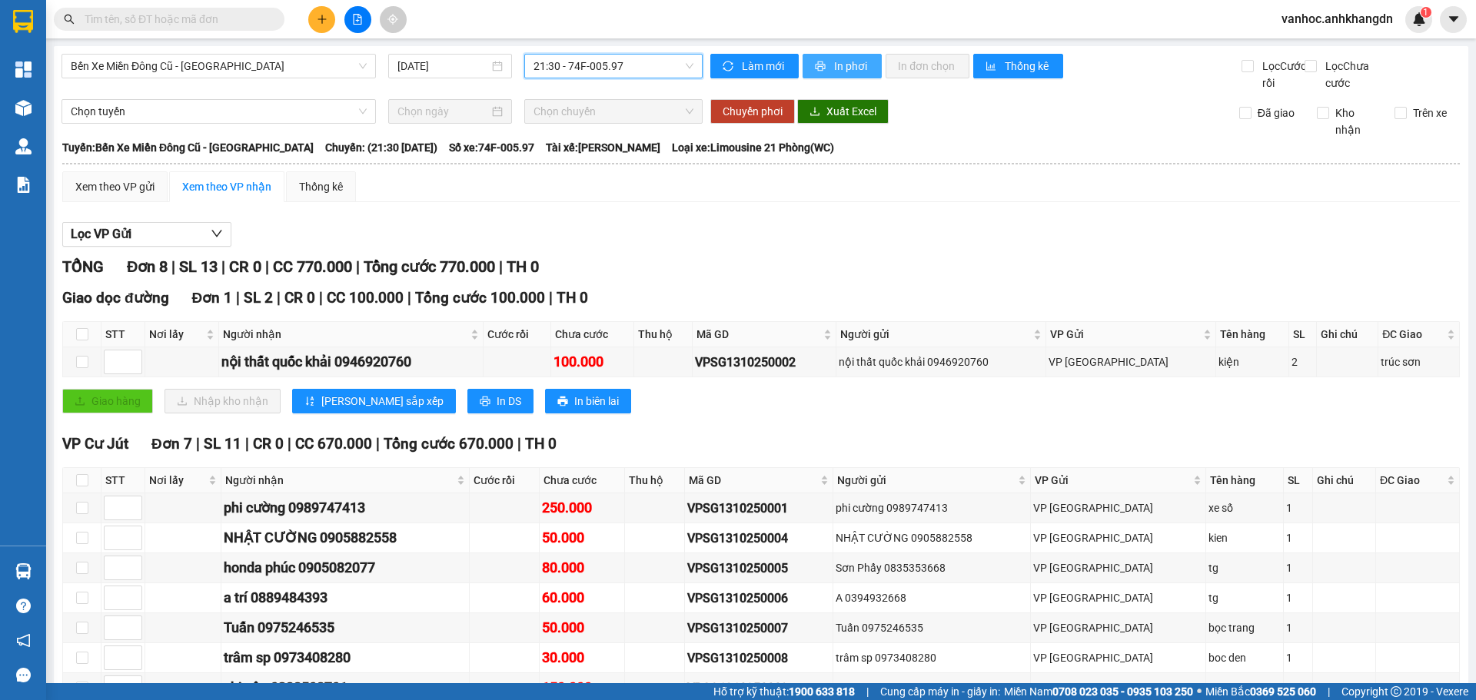
drag, startPoint x: 854, startPoint y: 67, endPoint x: 680, endPoint y: 129, distance: 184.5
click at [854, 66] on span "In phơi" at bounding box center [851, 66] width 35 height 17
drag, startPoint x: 687, startPoint y: 305, endPoint x: 825, endPoint y: 28, distance: 310.0
click at [1138, 155] on th "Tuyến: Bến Xe Miền Đông Cũ - [GEOGRAPHIC_DATA]: (21:30 [DATE]) Số xe: 74F-005.9…" at bounding box center [760, 147] width 1399 height 18
